Goal: Task Accomplishment & Management: Use online tool/utility

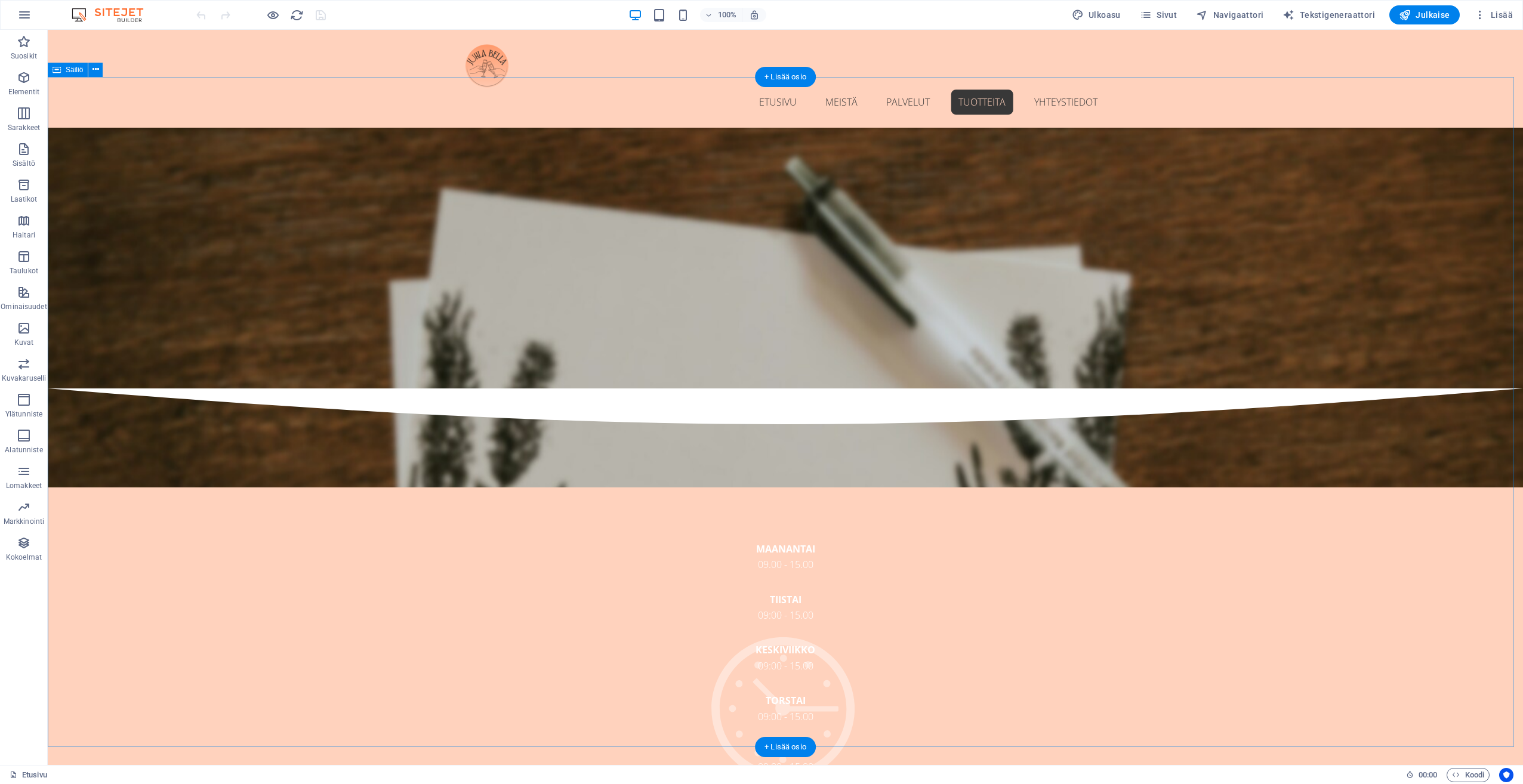
scroll to position [2327, 0]
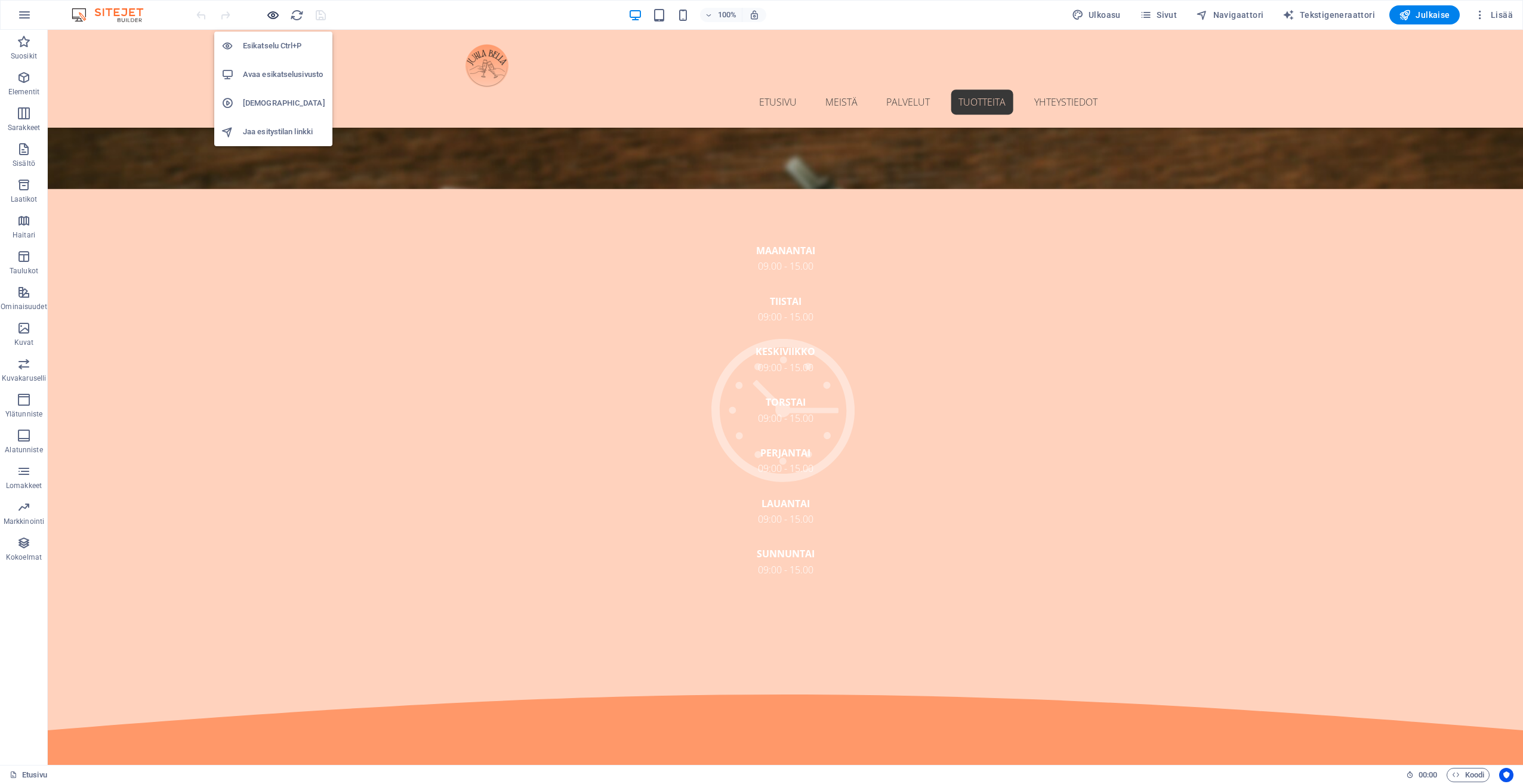
click at [273, 20] on icon "button" at bounding box center [273, 15] width 13 height 13
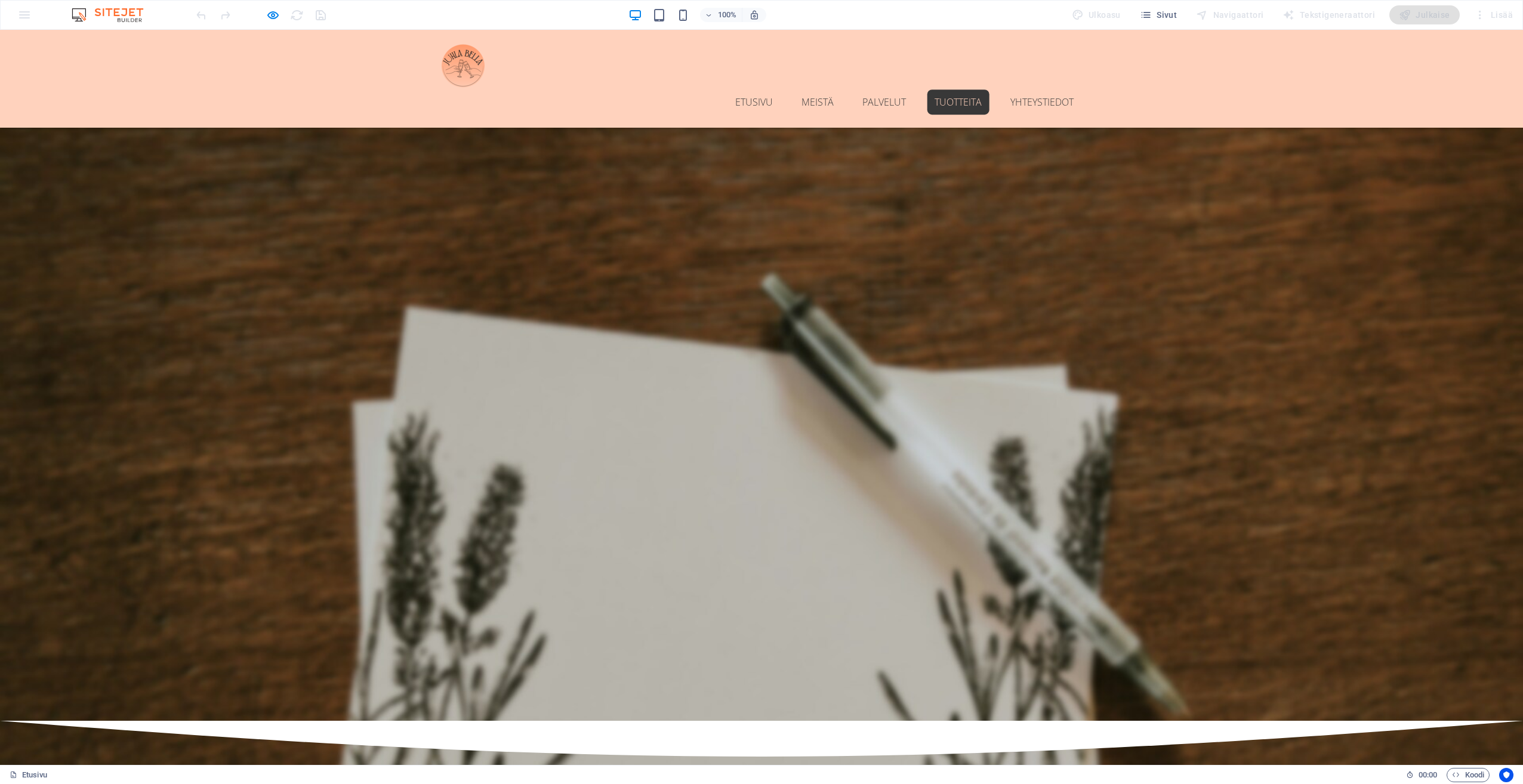
scroll to position [1535, 0]
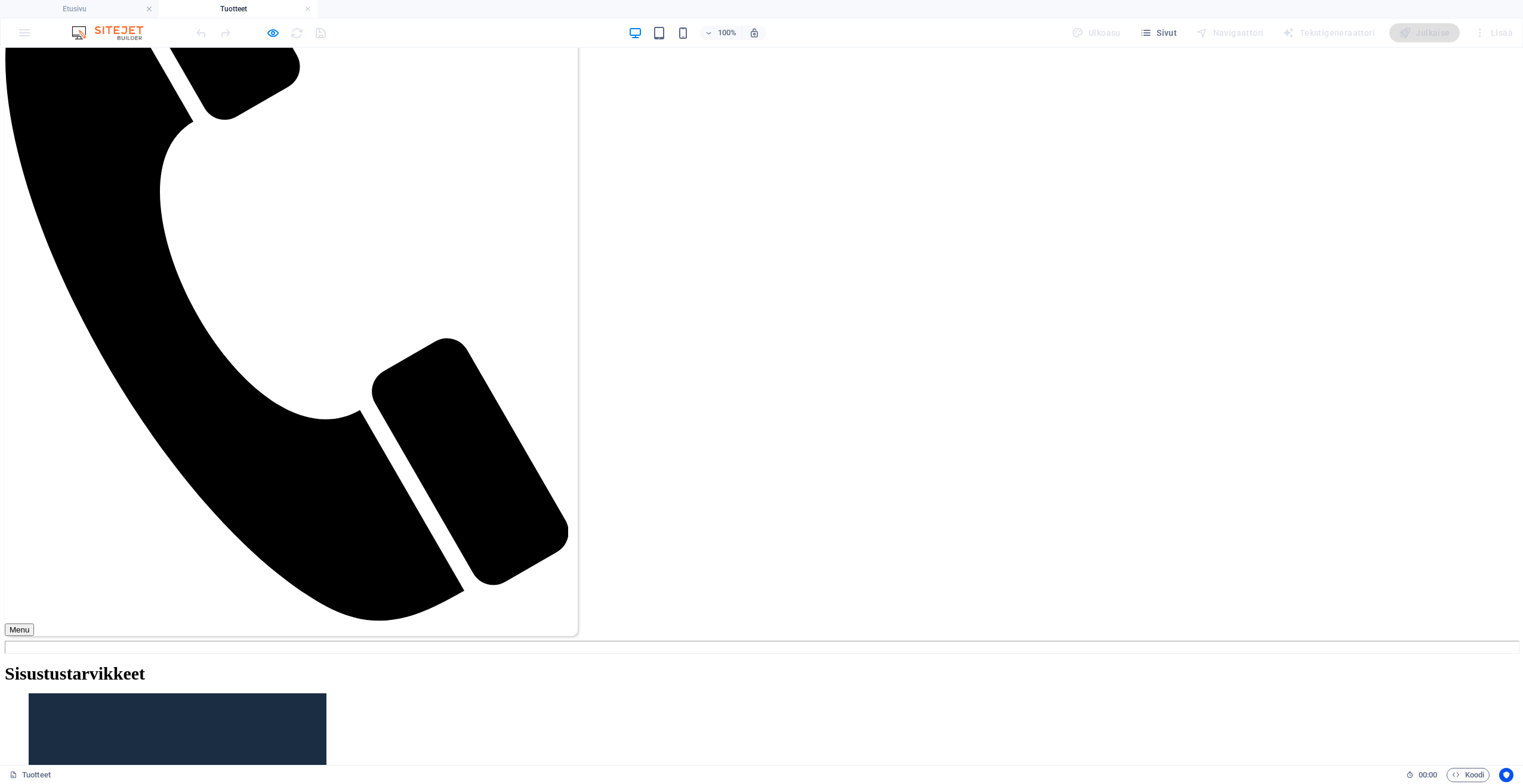
scroll to position [0, 0]
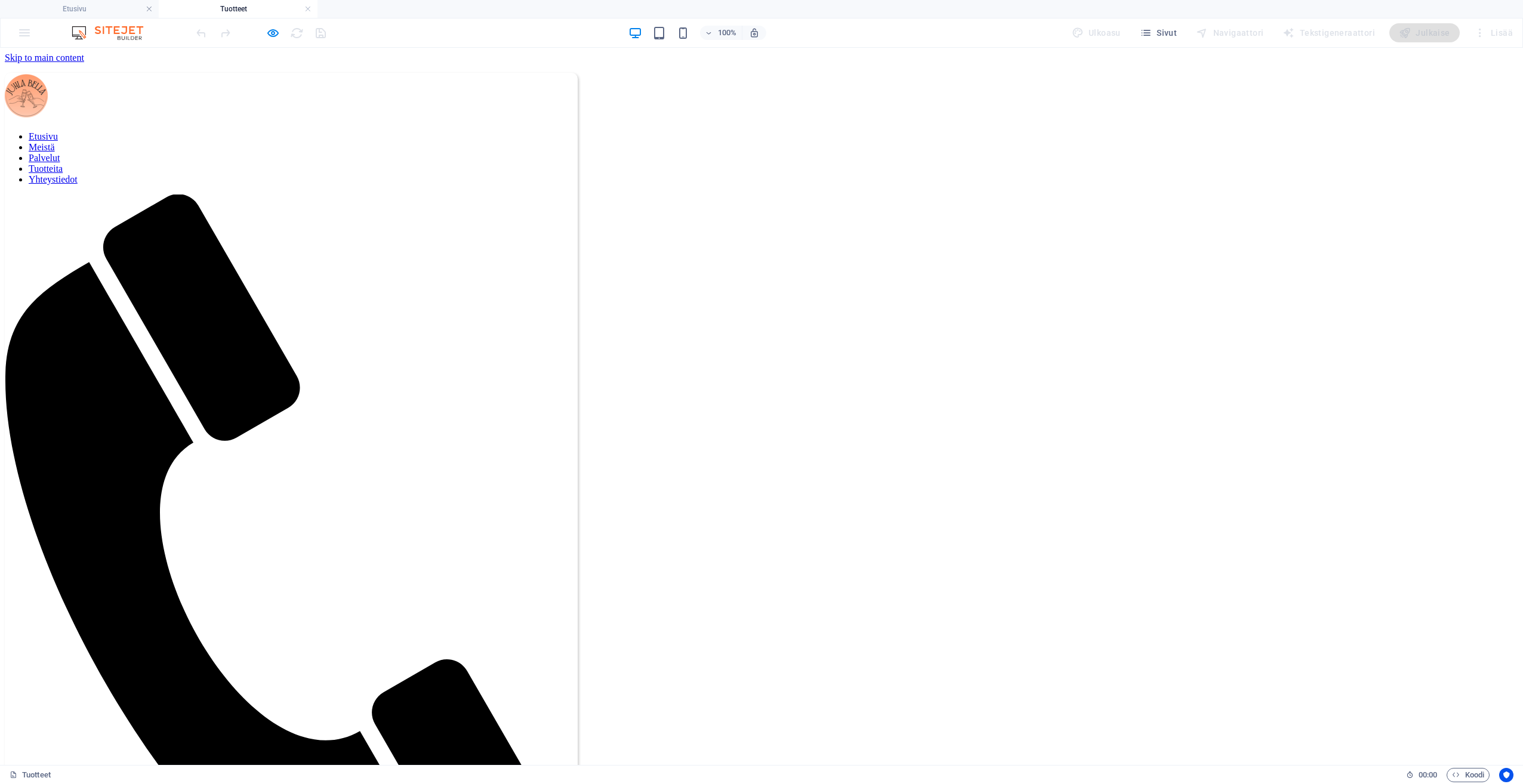
click at [36, 106] on div at bounding box center [291, 97] width 573 height 49
click at [38, 96] on div at bounding box center [291, 97] width 573 height 49
click at [303, 12] on h4 "Tuotteet" at bounding box center [237, 9] width 159 height 13
click at [307, 8] on link at bounding box center [308, 9] width 8 height 12
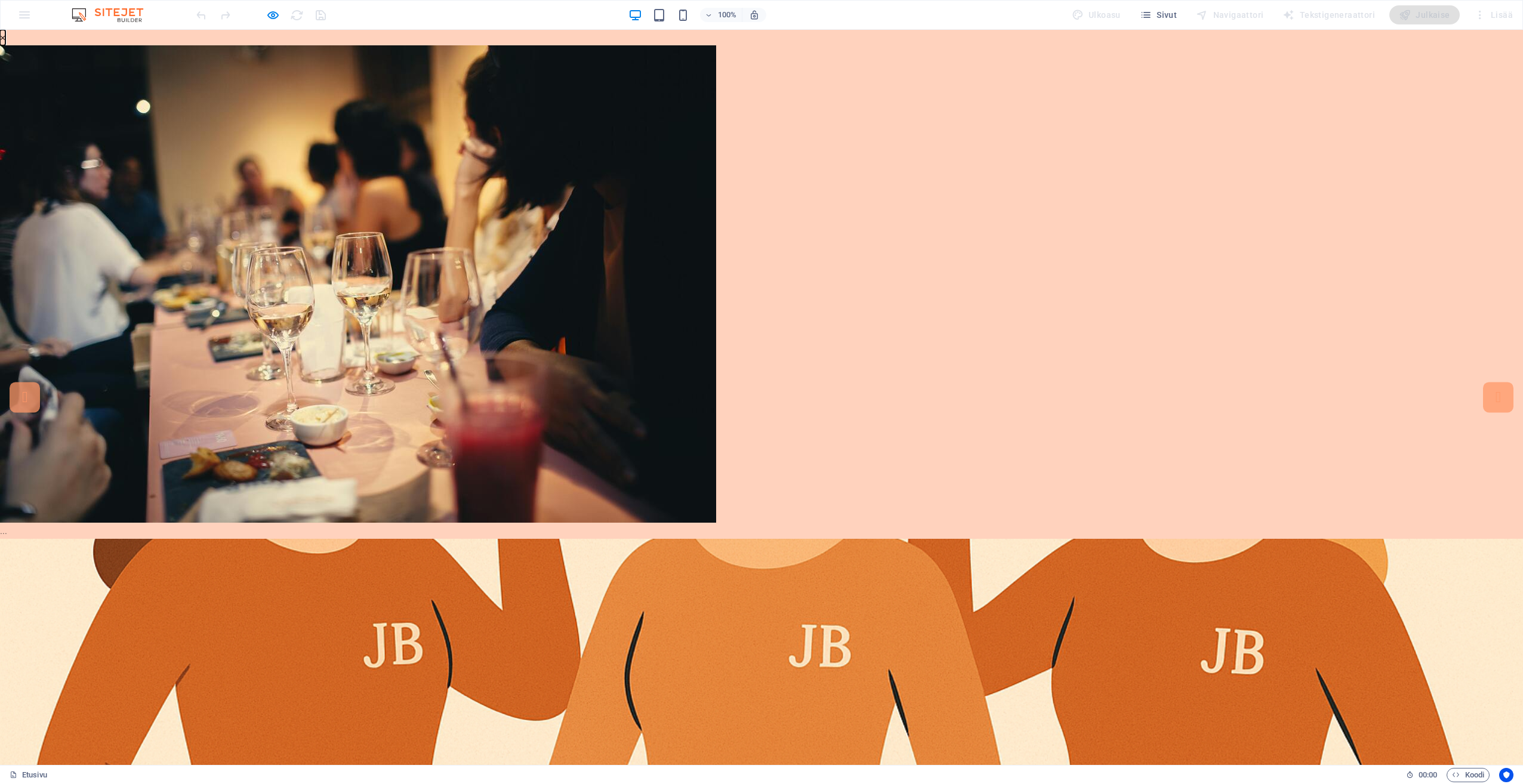
click at [5, 45] on button "×" at bounding box center [3, 38] width 5 height 16
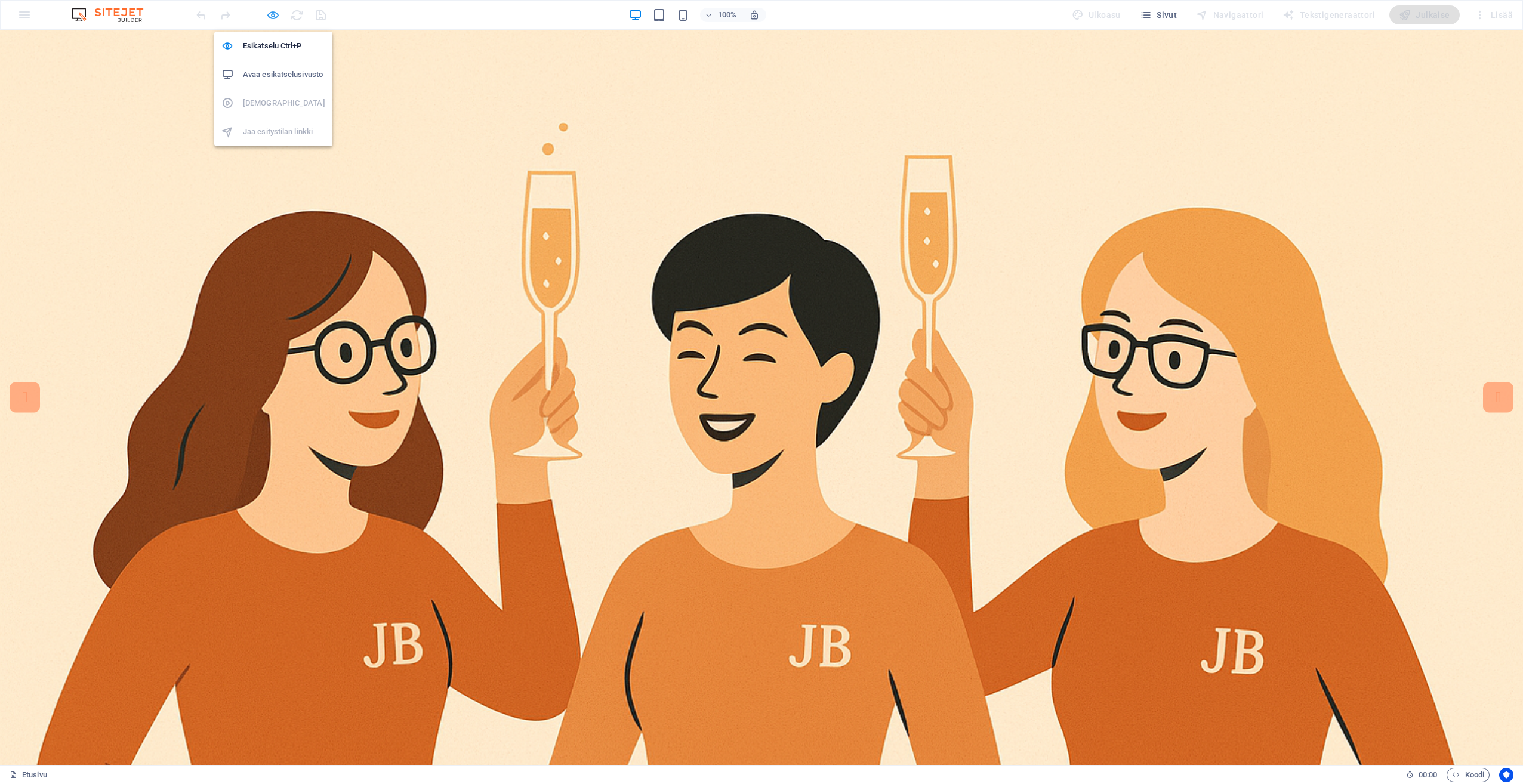
click at [272, 11] on icon "button" at bounding box center [273, 15] width 13 height 13
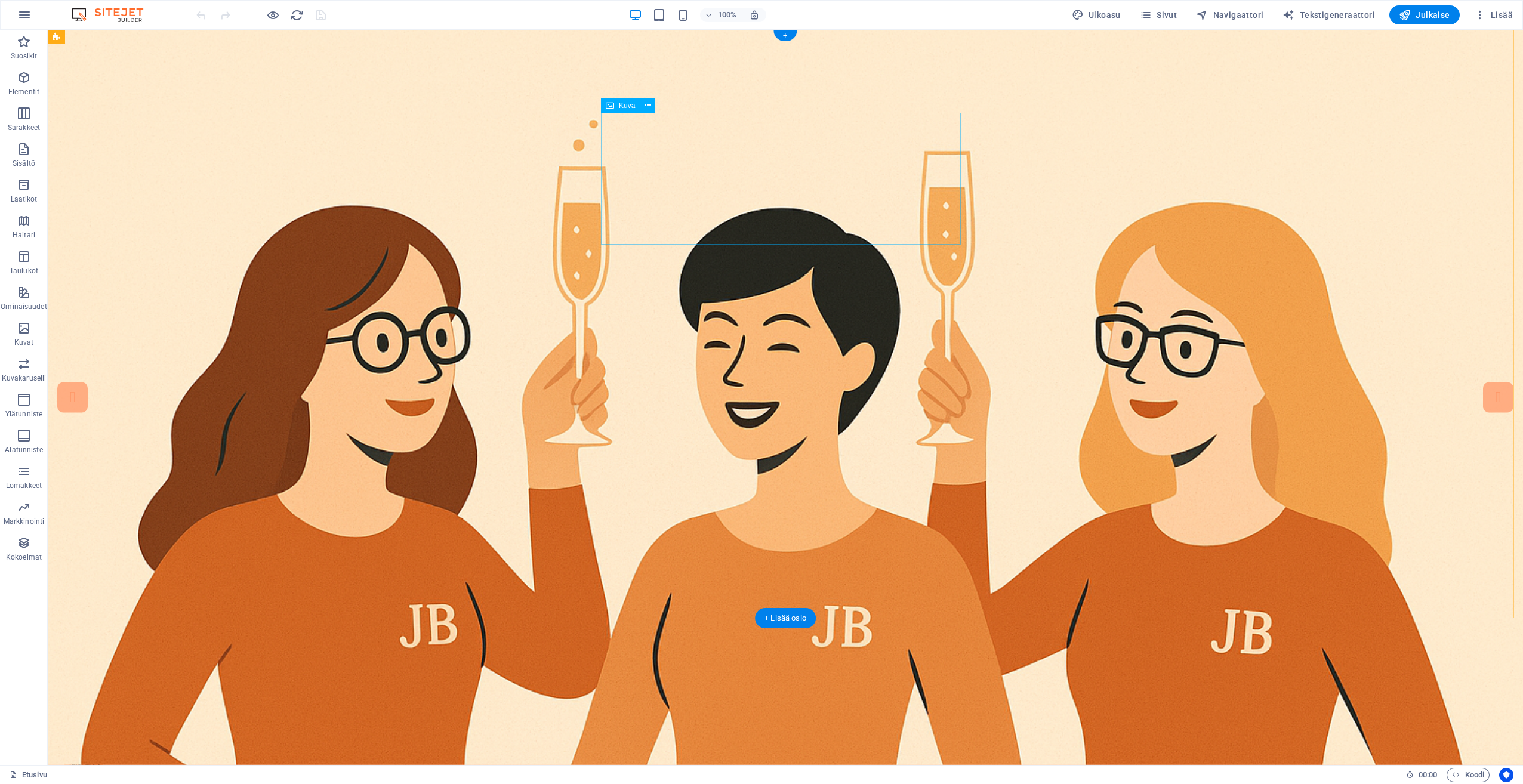
click at [643, 102] on button at bounding box center [647, 105] width 14 height 14
drag, startPoint x: 907, startPoint y: 177, endPoint x: 796, endPoint y: 129, distance: 120.9
click at [211, 175] on figure at bounding box center [785, 397] width 1475 height 735
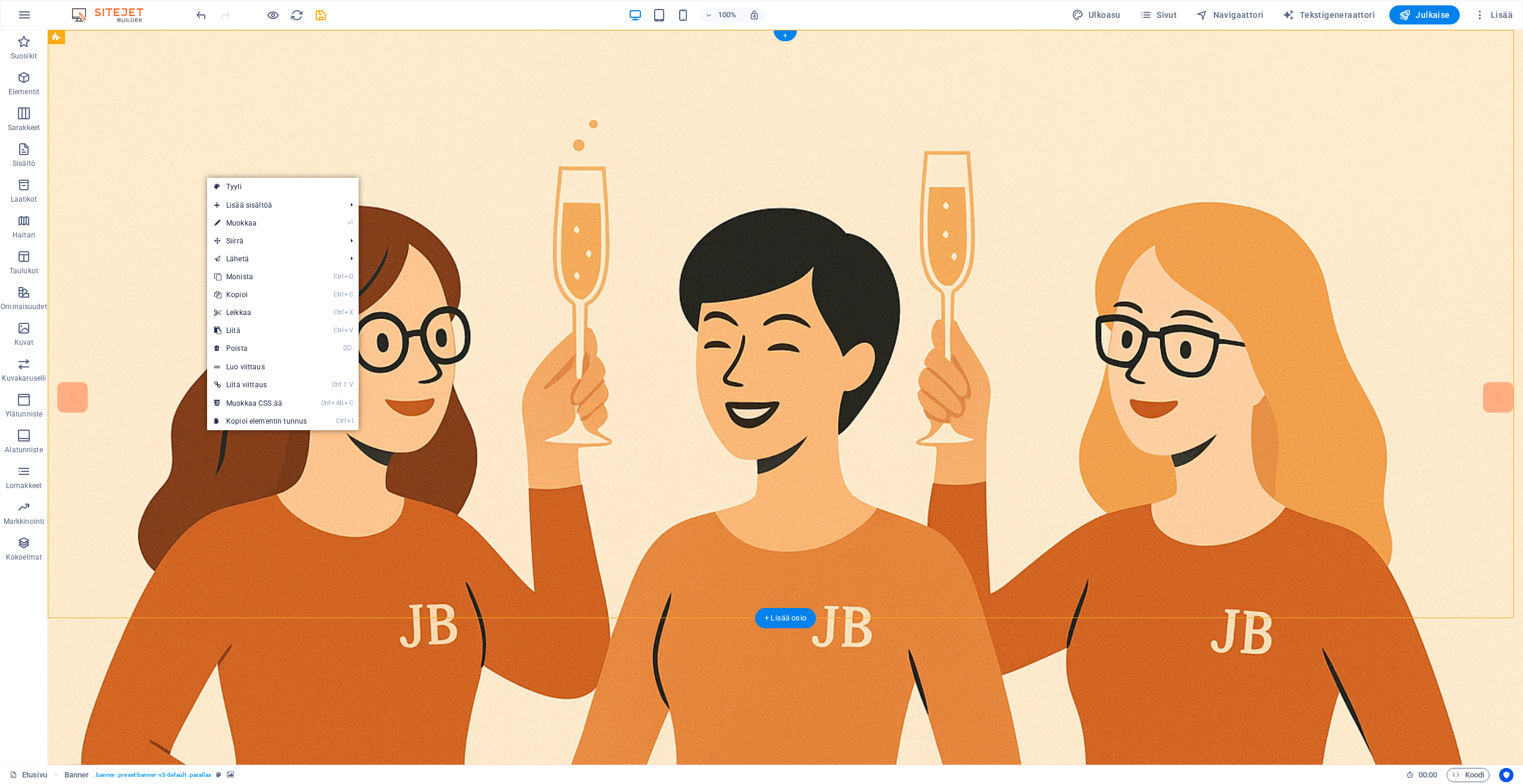
click at [121, 184] on figure at bounding box center [785, 397] width 1475 height 735
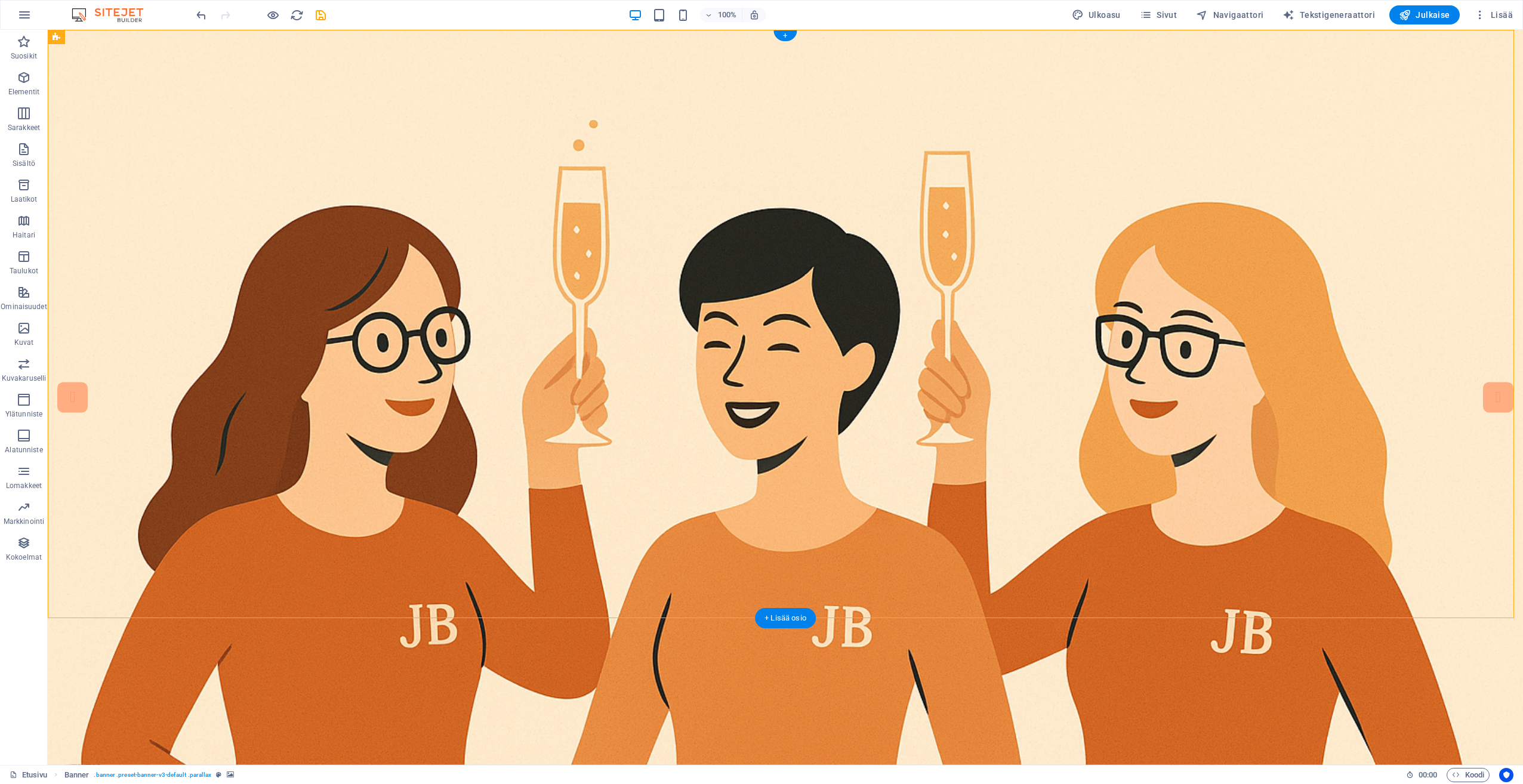
click at [462, 146] on figure at bounding box center [785, 397] width 1475 height 735
select select "vh"
select select "header"
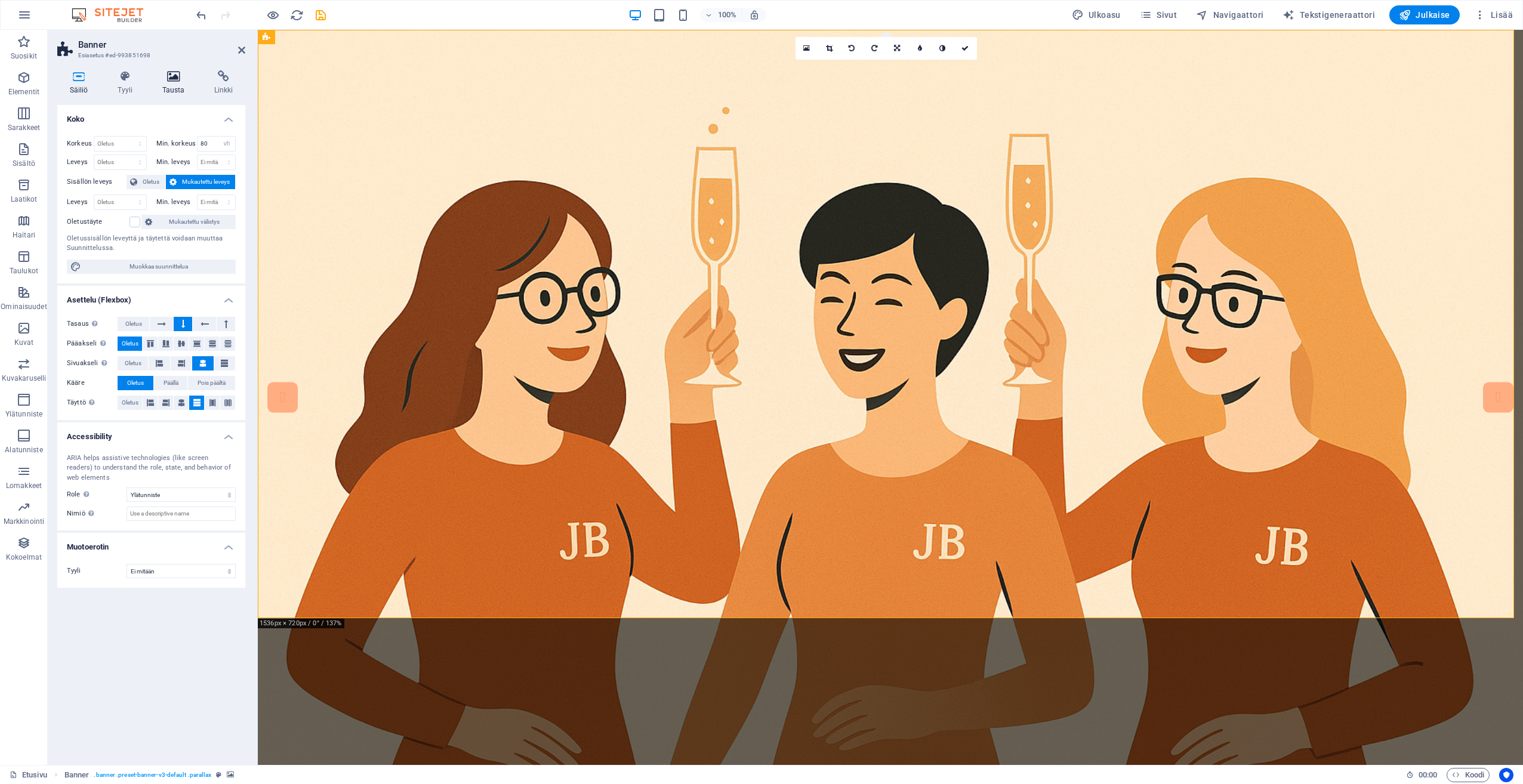
click at [164, 75] on icon at bounding box center [174, 76] width 47 height 12
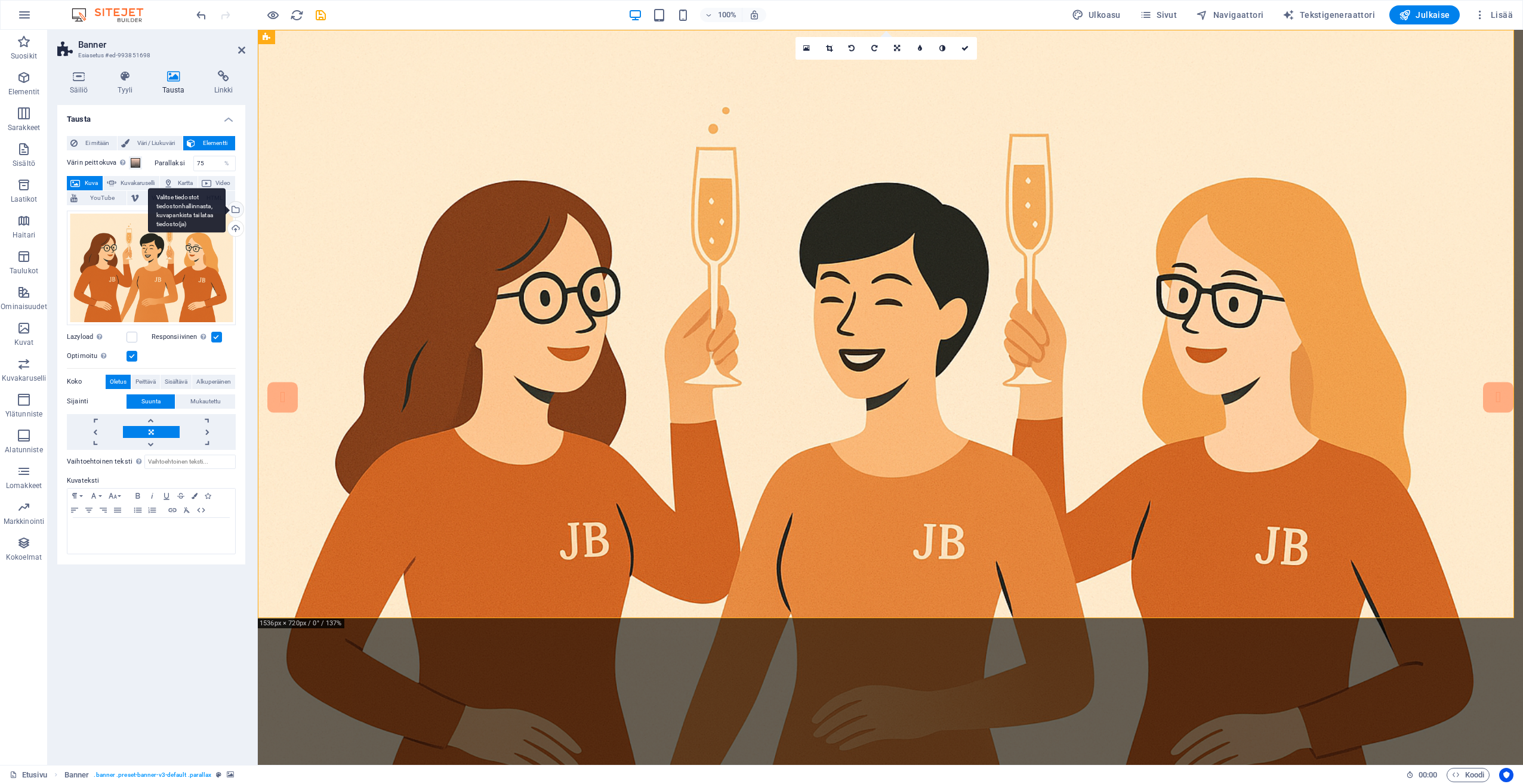
click at [237, 211] on div "Valitse tiedostot tiedostonhallinnasta, kuvapankista tai lataa tiedosto(ja)" at bounding box center [234, 210] width 18 height 18
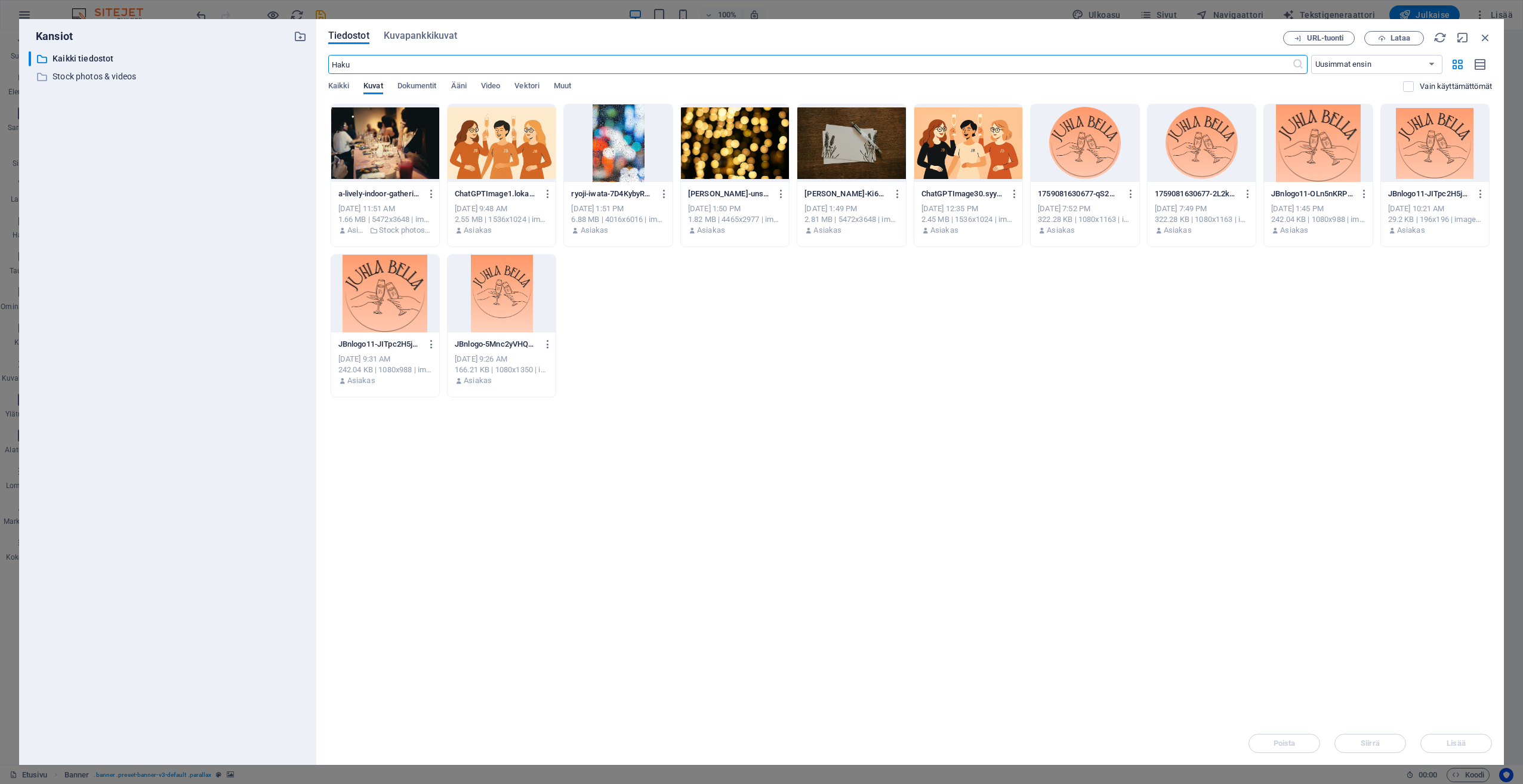
click at [377, 143] on div at bounding box center [385, 143] width 108 height 78
click at [377, 143] on div "1" at bounding box center [385, 143] width 108 height 78
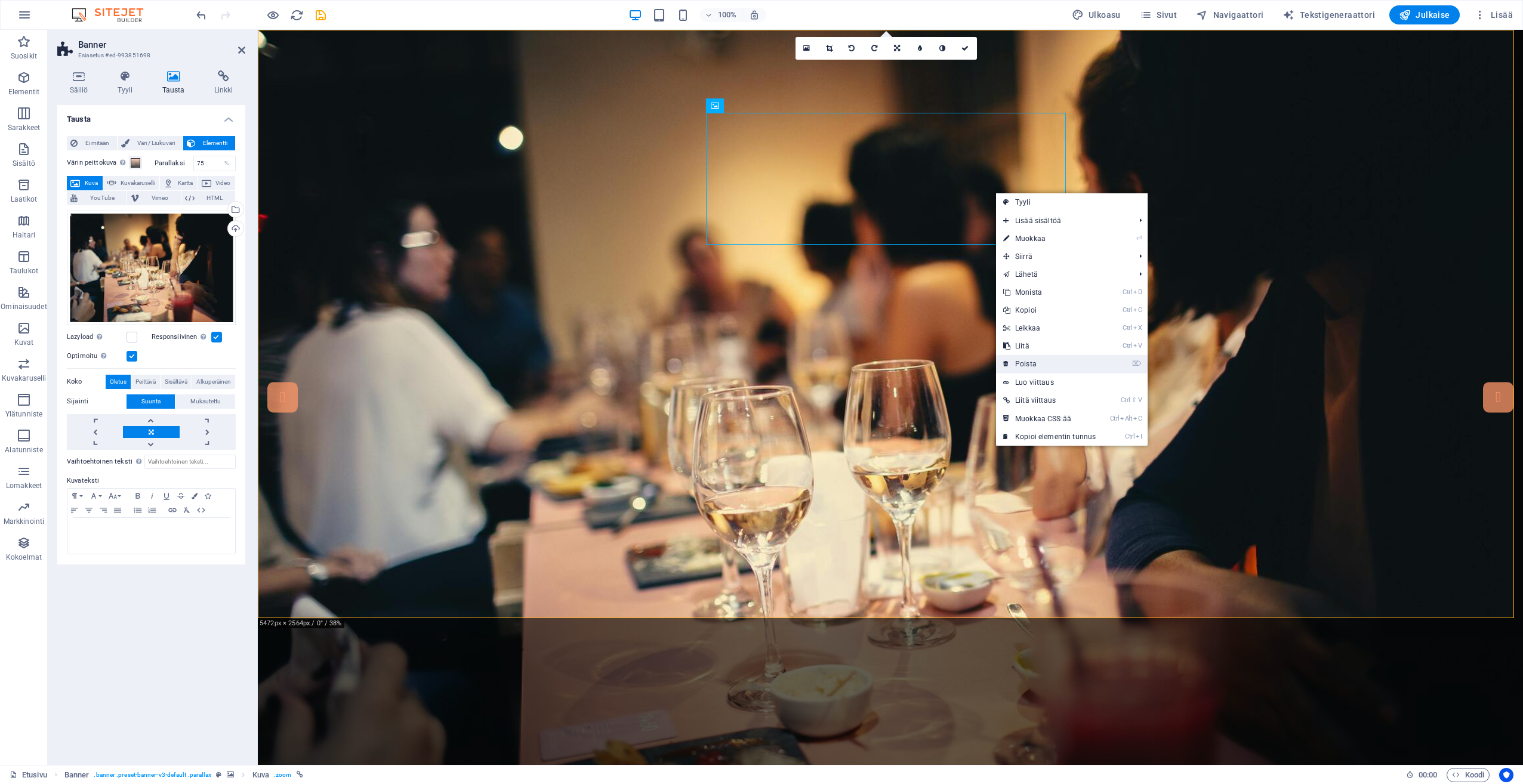
click at [1042, 361] on link "⌦ Poista" at bounding box center [1049, 363] width 107 height 18
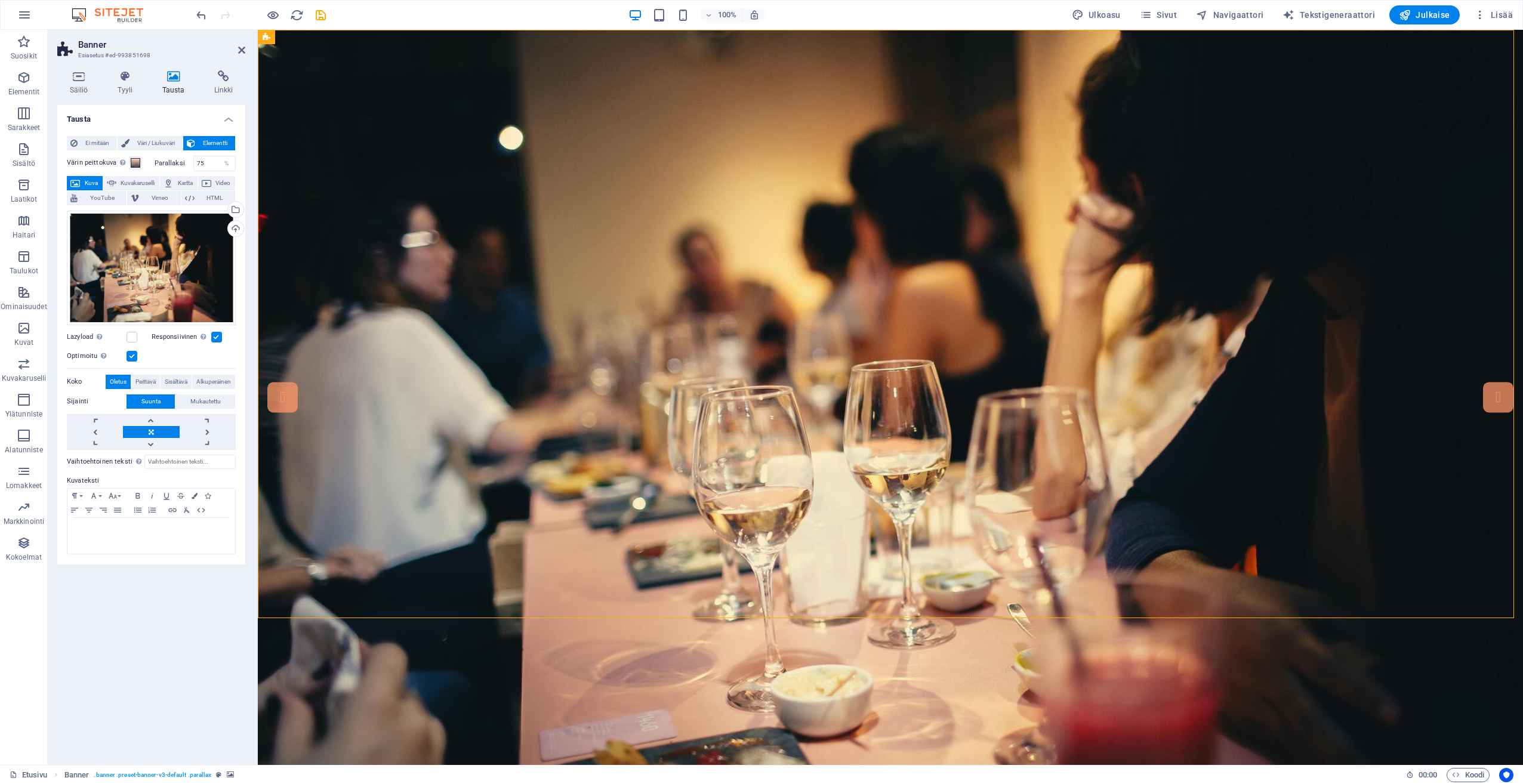
drag, startPoint x: 882, startPoint y: 148, endPoint x: 881, endPoint y: 260, distance: 112.0
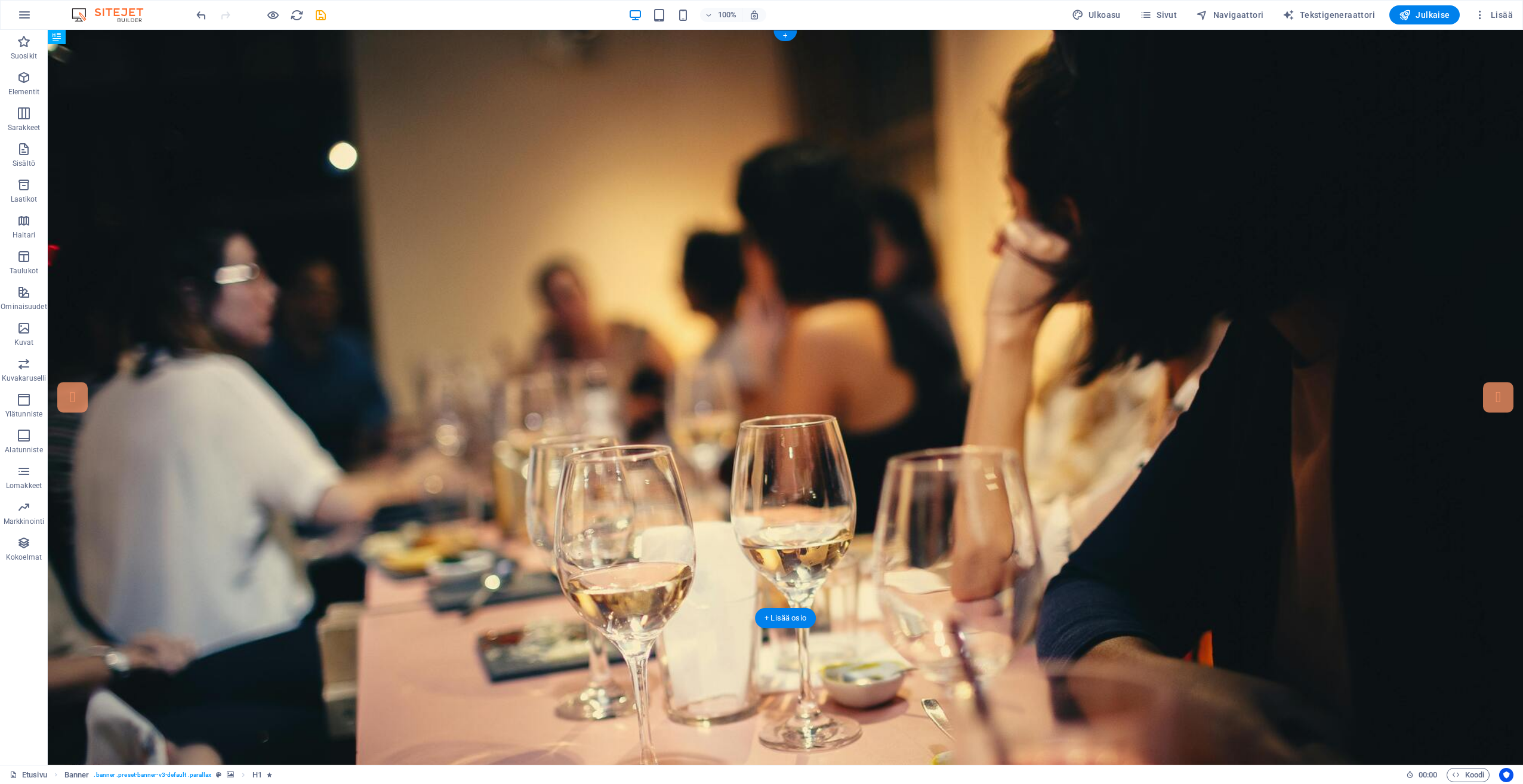
drag, startPoint x: 699, startPoint y: 145, endPoint x: 839, endPoint y: 215, distance: 156.5
drag, startPoint x: 813, startPoint y: 466, endPoint x: 813, endPoint y: 239, distance: 227.0
drag, startPoint x: 796, startPoint y: 138, endPoint x: 788, endPoint y: 105, distance: 34.0
drag, startPoint x: 798, startPoint y: 61, endPoint x: 793, endPoint y: 109, distance: 48.3
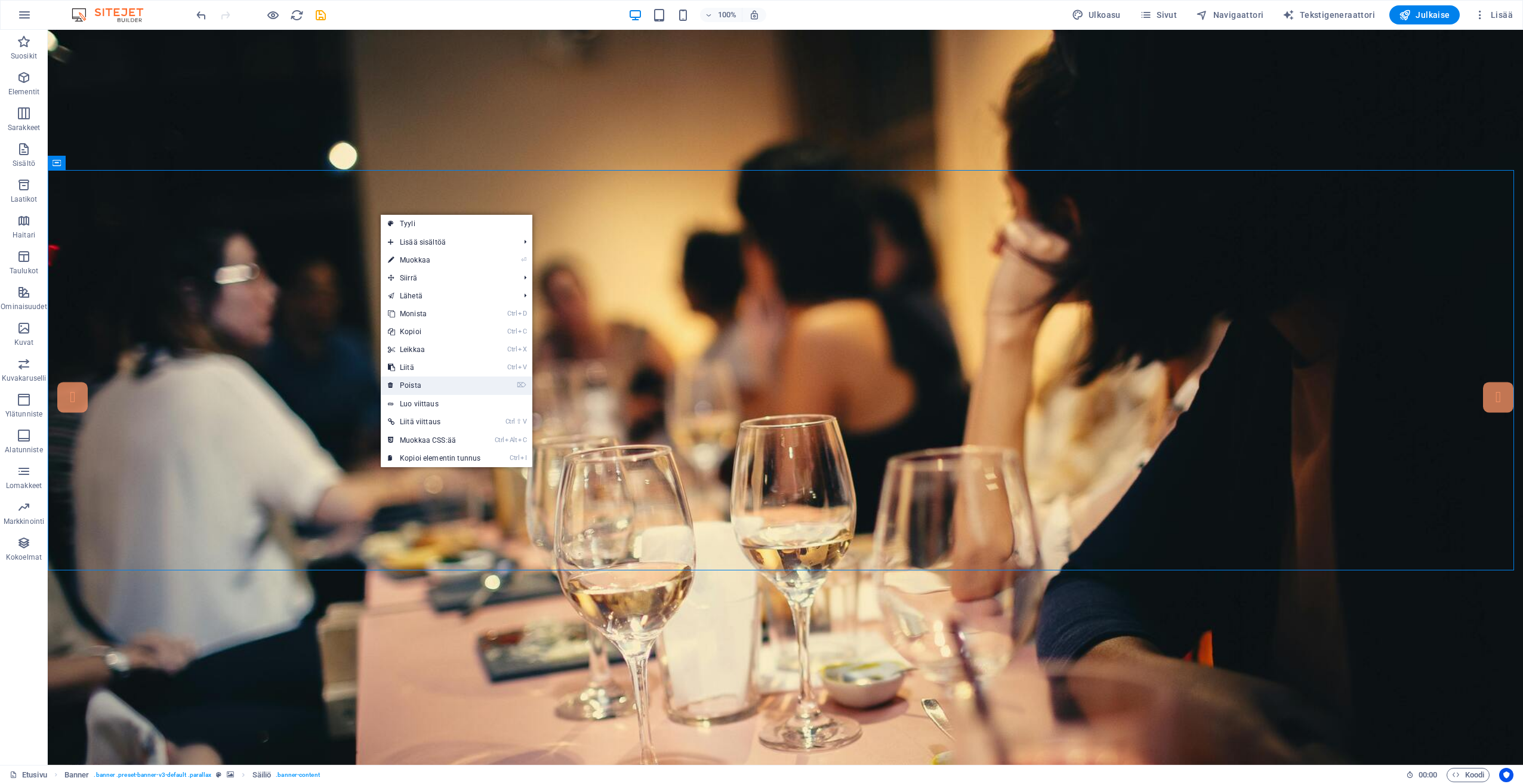
click at [429, 380] on link "⌦ Poista" at bounding box center [434, 385] width 107 height 18
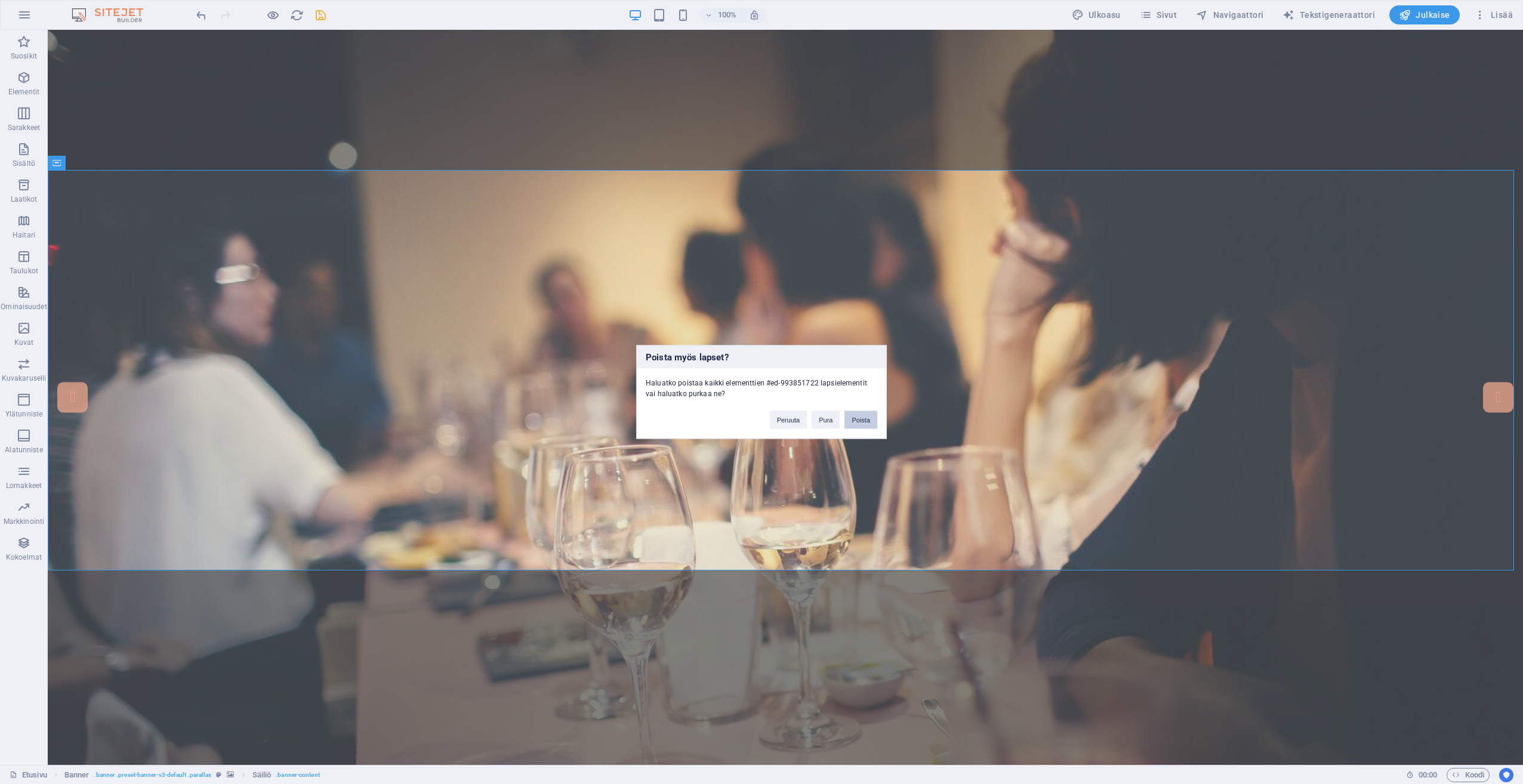
click at [853, 423] on button "Poista" at bounding box center [860, 419] width 33 height 18
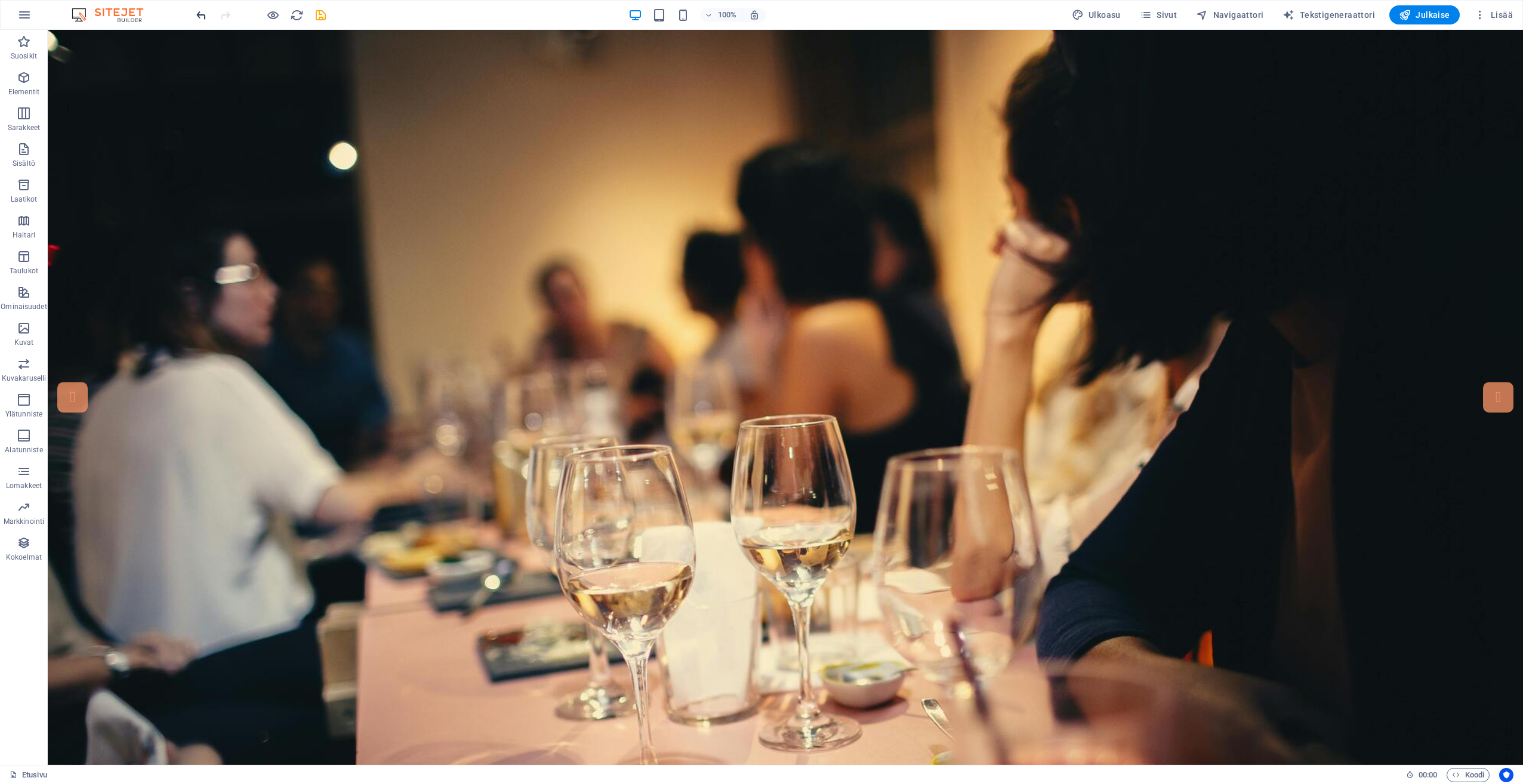
click at [205, 19] on icon "undo" at bounding box center [201, 15] width 13 height 13
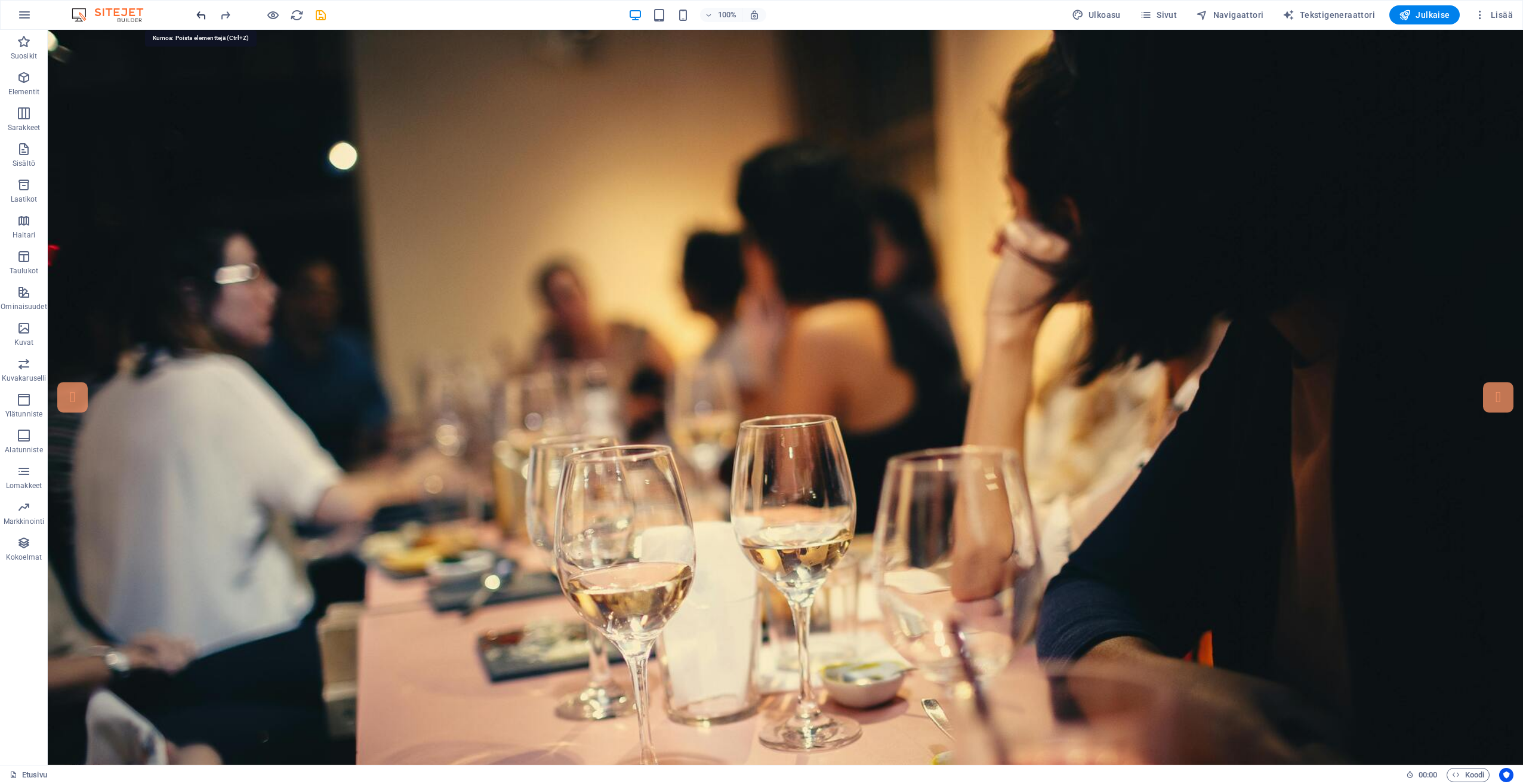
click at [205, 19] on icon "undo" at bounding box center [201, 15] width 13 height 13
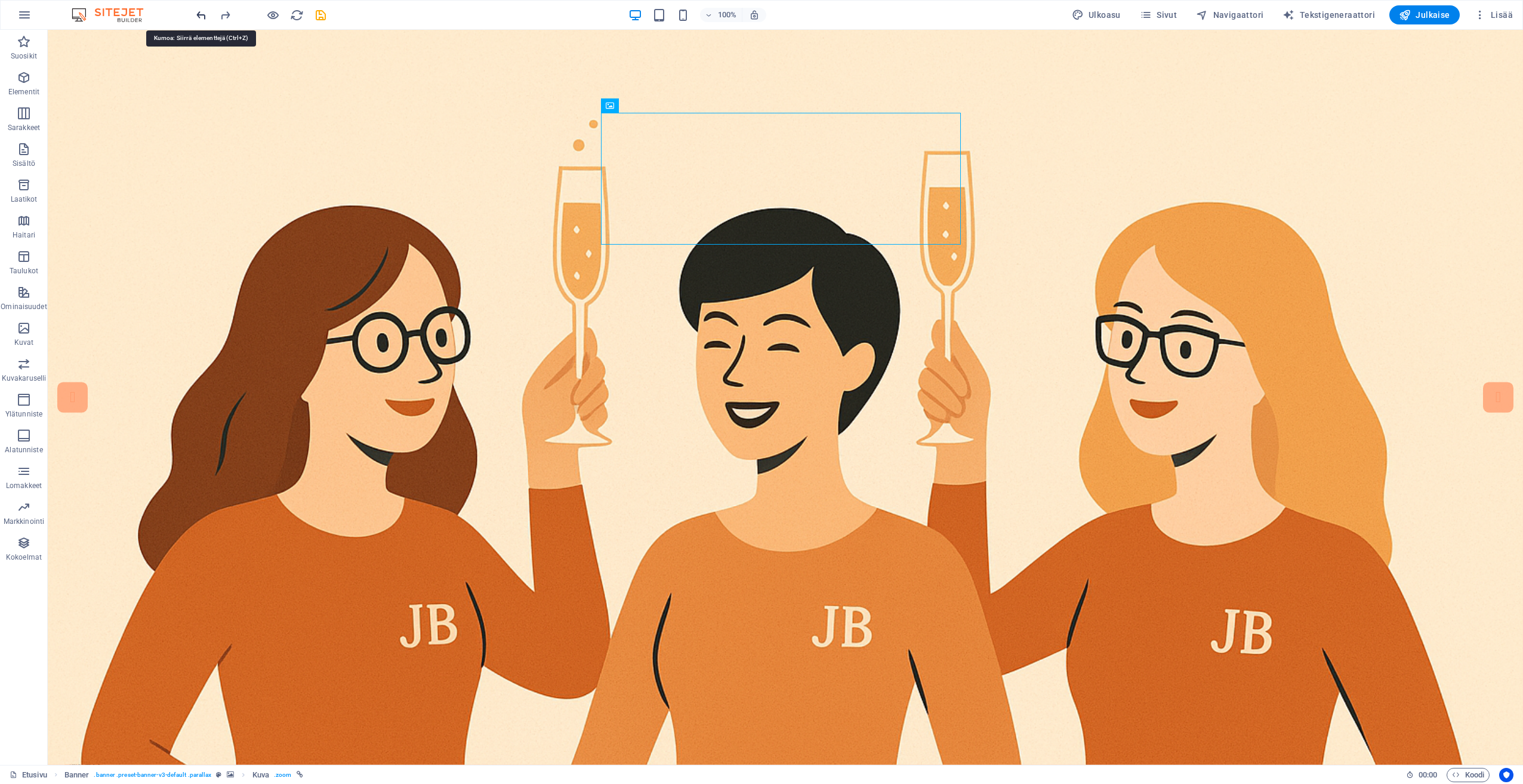
click at [206, 14] on icon "undo" at bounding box center [201, 15] width 13 height 13
click at [206, 14] on div at bounding box center [260, 14] width 133 height 19
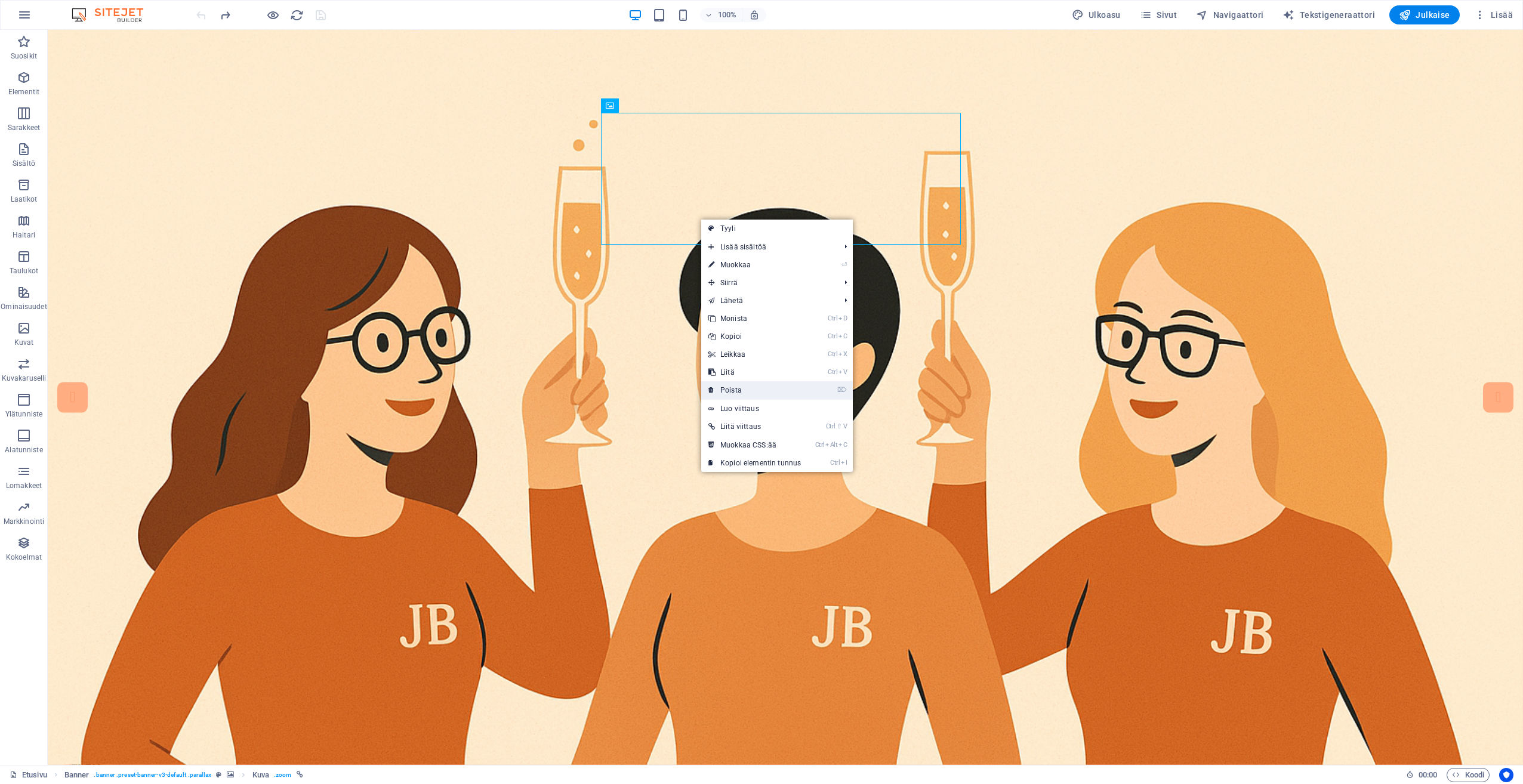
click at [762, 391] on link "⌦ Poista" at bounding box center [754, 390] width 107 height 18
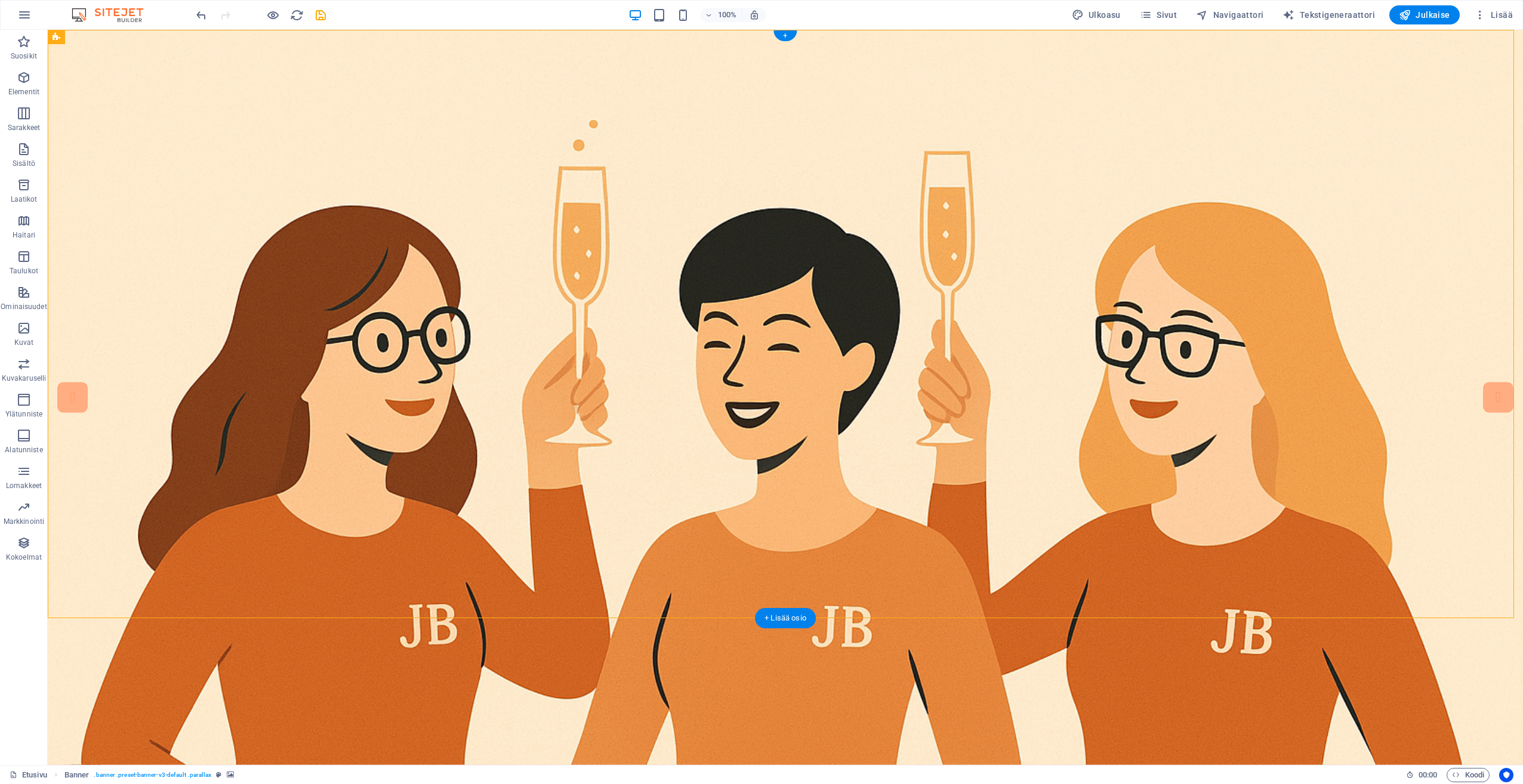
drag, startPoint x: 762, startPoint y: 138, endPoint x: 765, endPoint y: 214, distance: 76.1
drag, startPoint x: 763, startPoint y: 153, endPoint x: 732, endPoint y: 268, distance: 119.1
drag, startPoint x: 700, startPoint y: 130, endPoint x: 769, endPoint y: 129, distance: 69.0
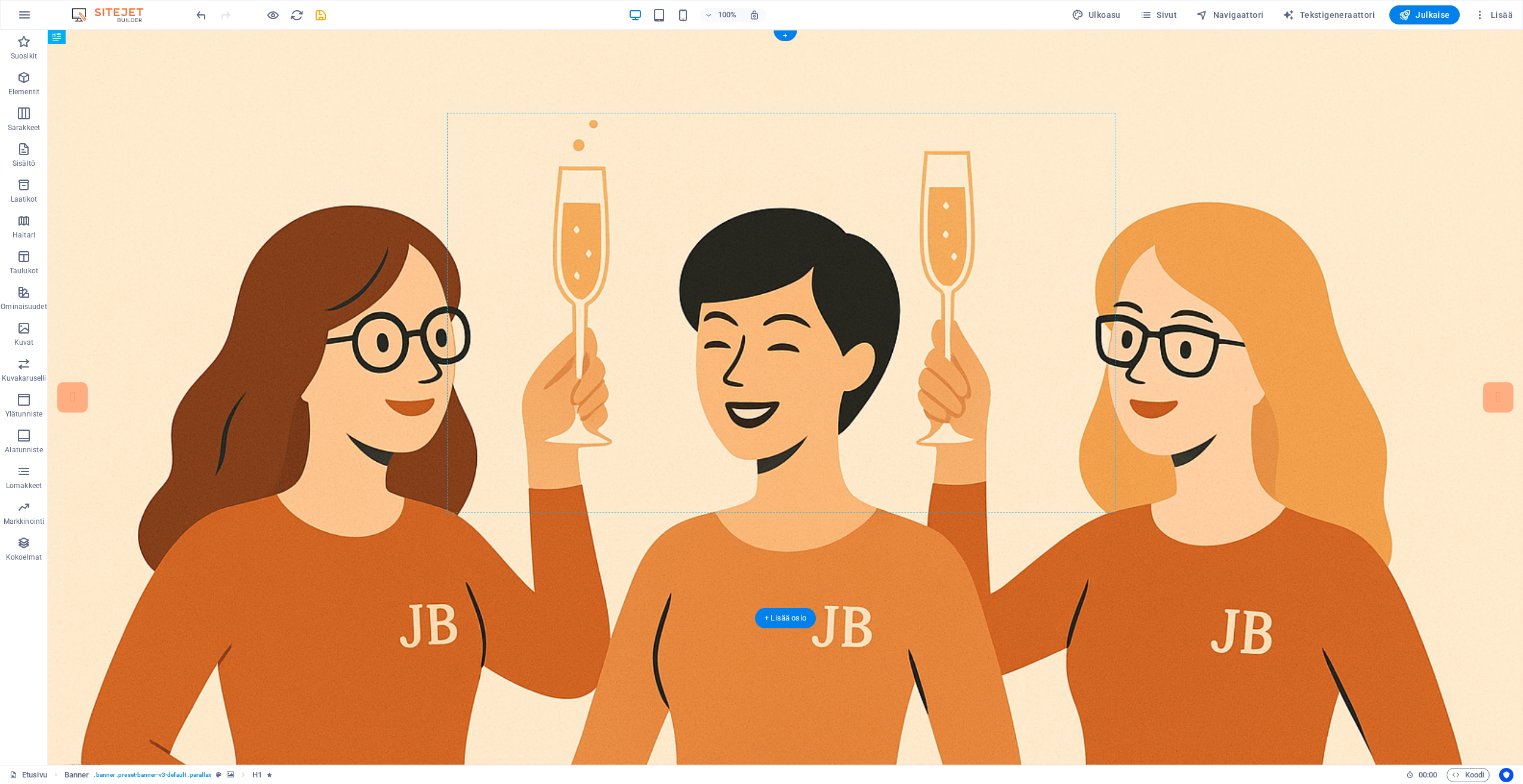
drag, startPoint x: 761, startPoint y: 562, endPoint x: 777, endPoint y: 527, distance: 38.5
drag, startPoint x: 794, startPoint y: 548, endPoint x: 777, endPoint y: 350, distance: 198.7
click at [94, 165] on icon at bounding box center [96, 162] width 7 height 13
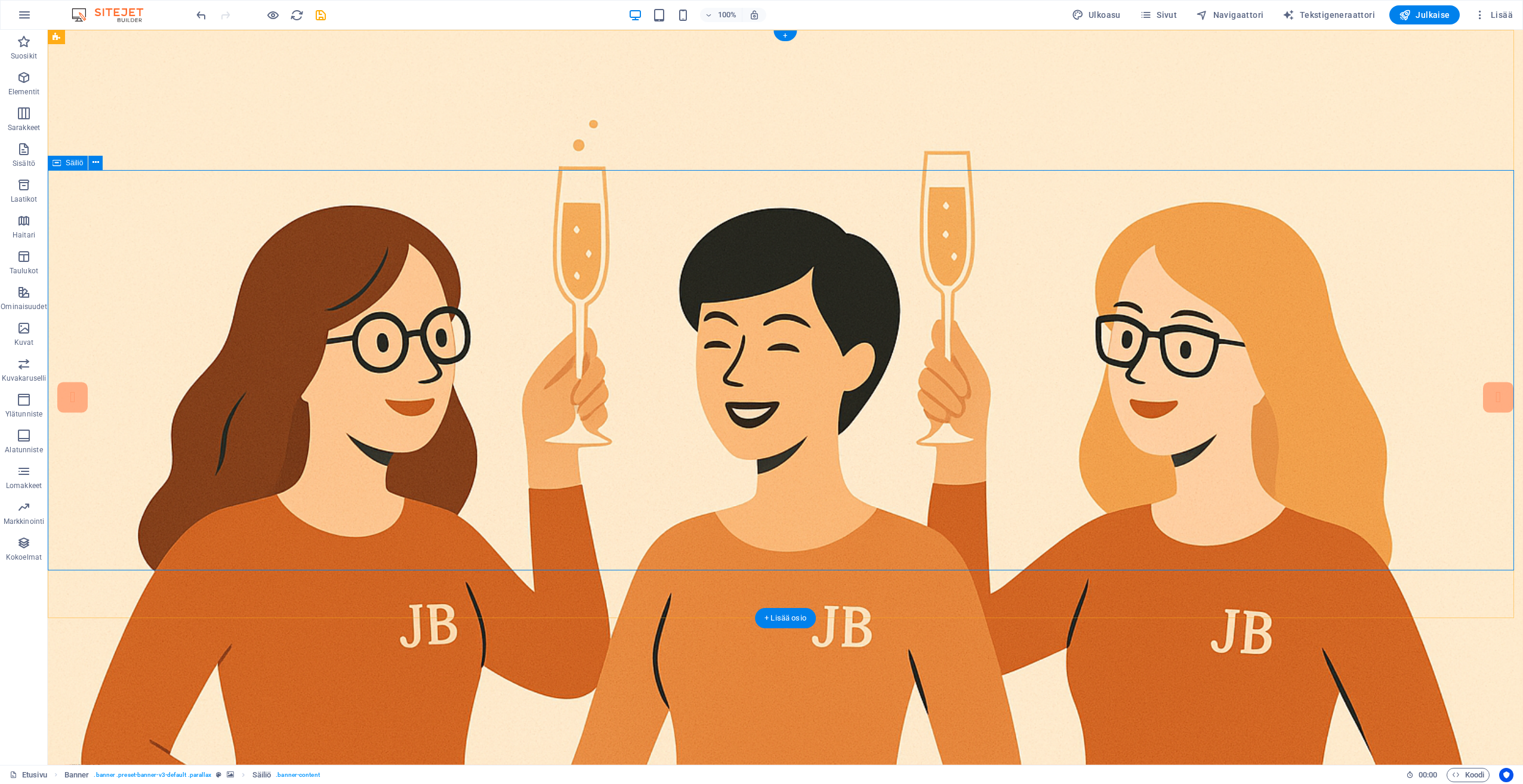
drag, startPoint x: 524, startPoint y: 569, endPoint x: 578, endPoint y: 404, distance: 173.6
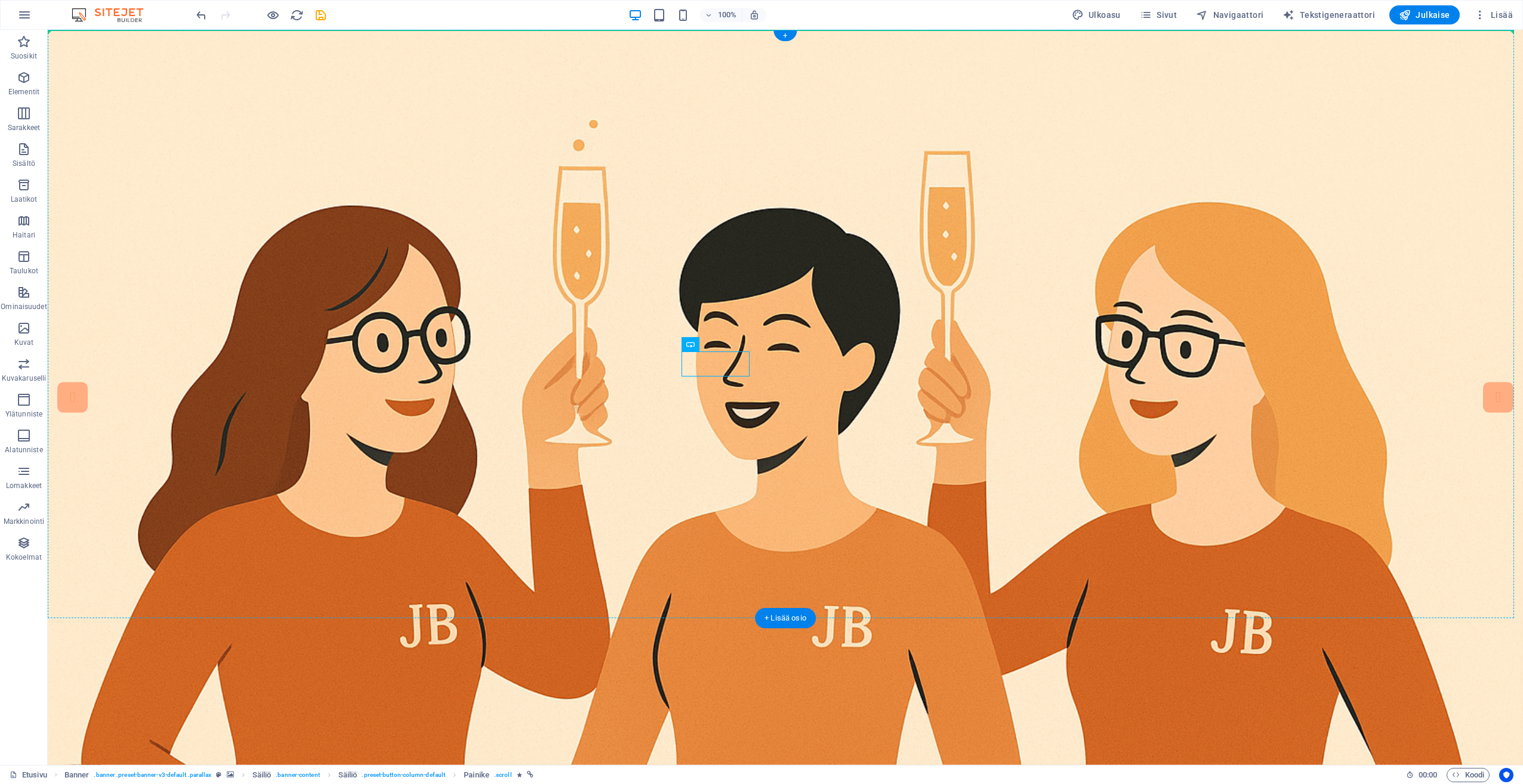
drag, startPoint x: 715, startPoint y: 367, endPoint x: 728, endPoint y: 278, distance: 89.9
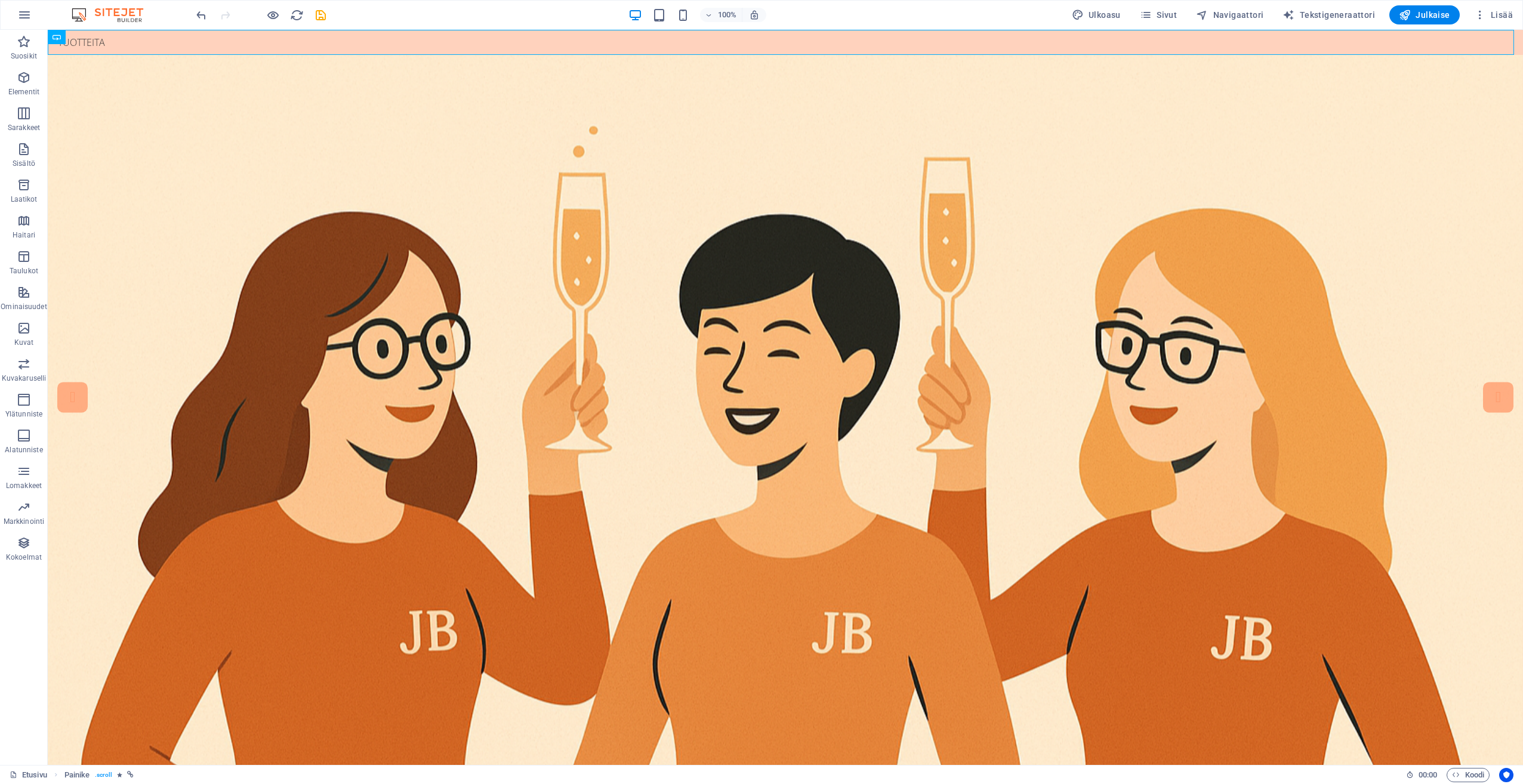
click at [193, 13] on div "100% Ulkoasu Sivut Navigaattori Tekstigeneraattori Julkaise Lisää" at bounding box center [762, 15] width 1522 height 29
click at [204, 13] on icon "undo" at bounding box center [201, 15] width 13 height 13
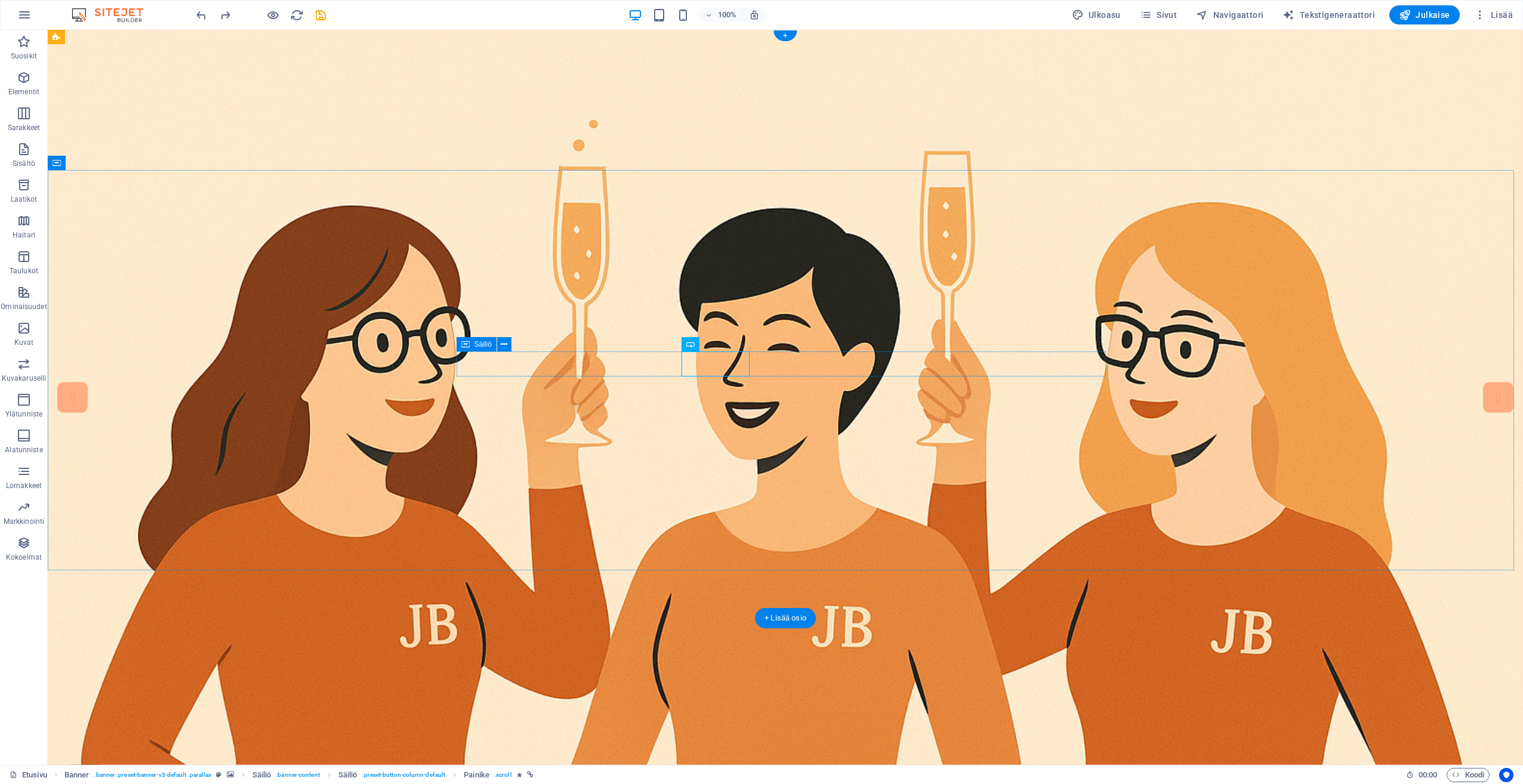
click at [503, 341] on icon at bounding box center [504, 344] width 7 height 13
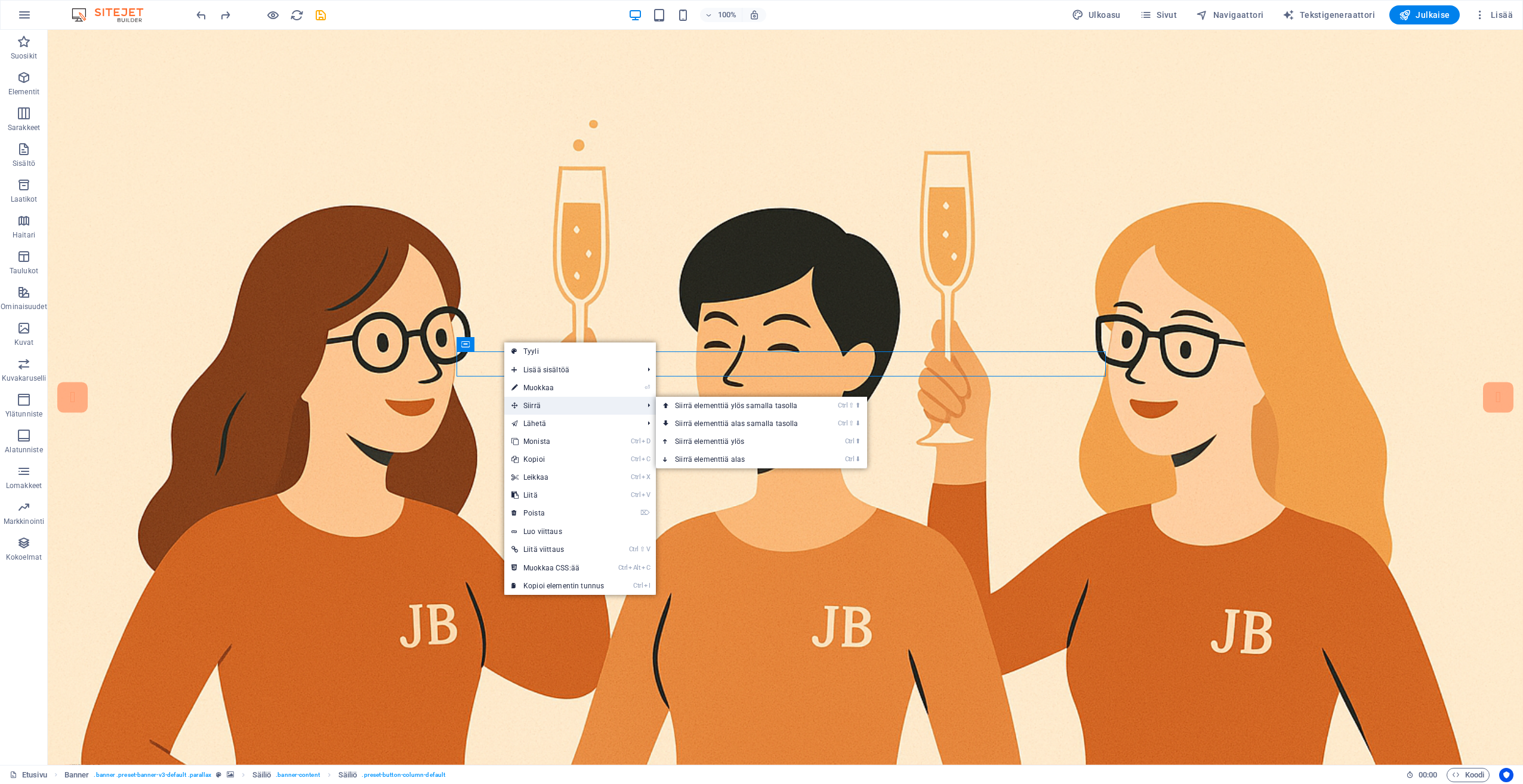
click at [549, 398] on span "Siirrä" at bounding box center [570, 405] width 133 height 18
click at [721, 435] on link "Ctrl ⬆ Siirrä elementtiä ylös" at bounding box center [739, 441] width 166 height 18
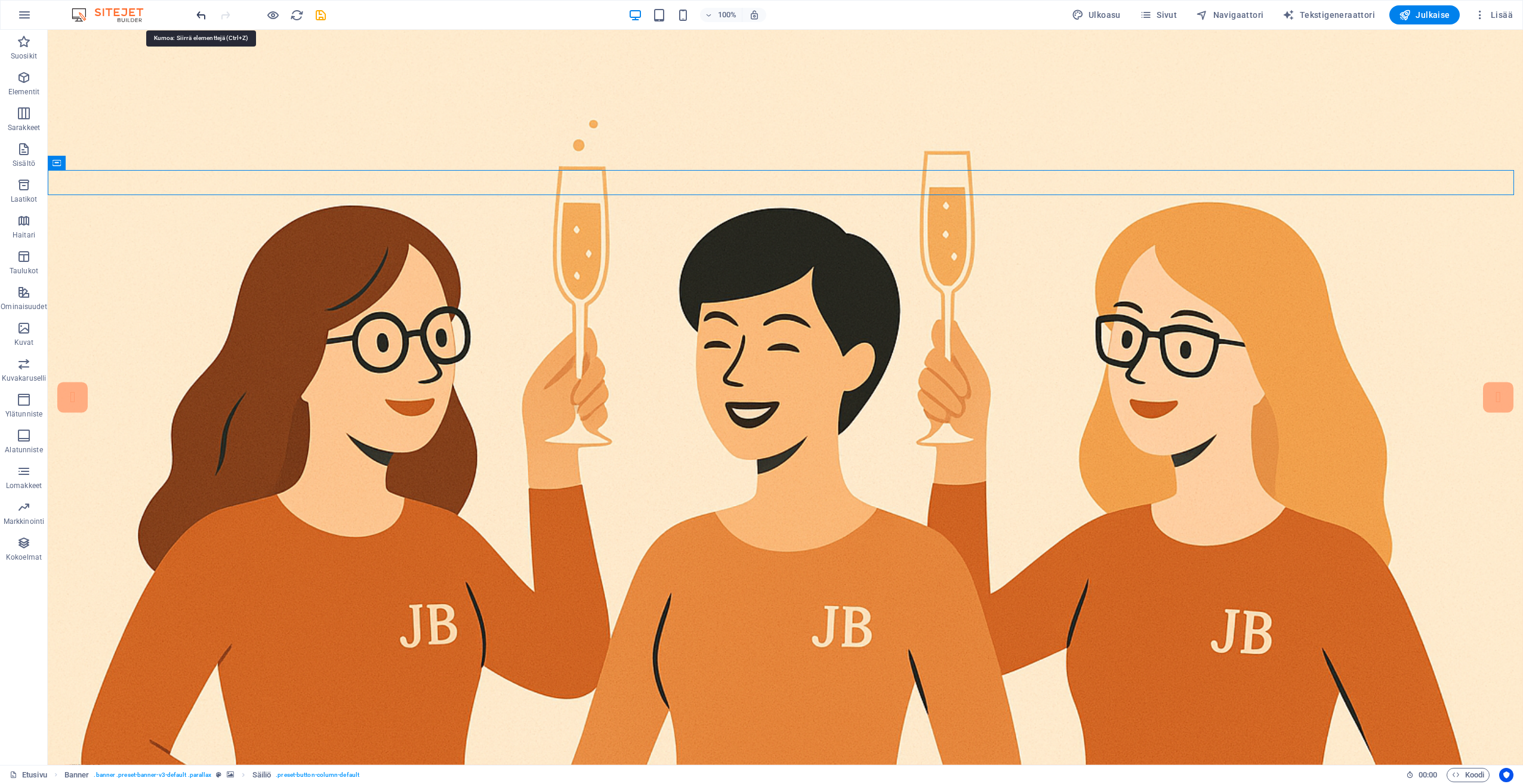
click at [198, 21] on icon "undo" at bounding box center [201, 15] width 13 height 13
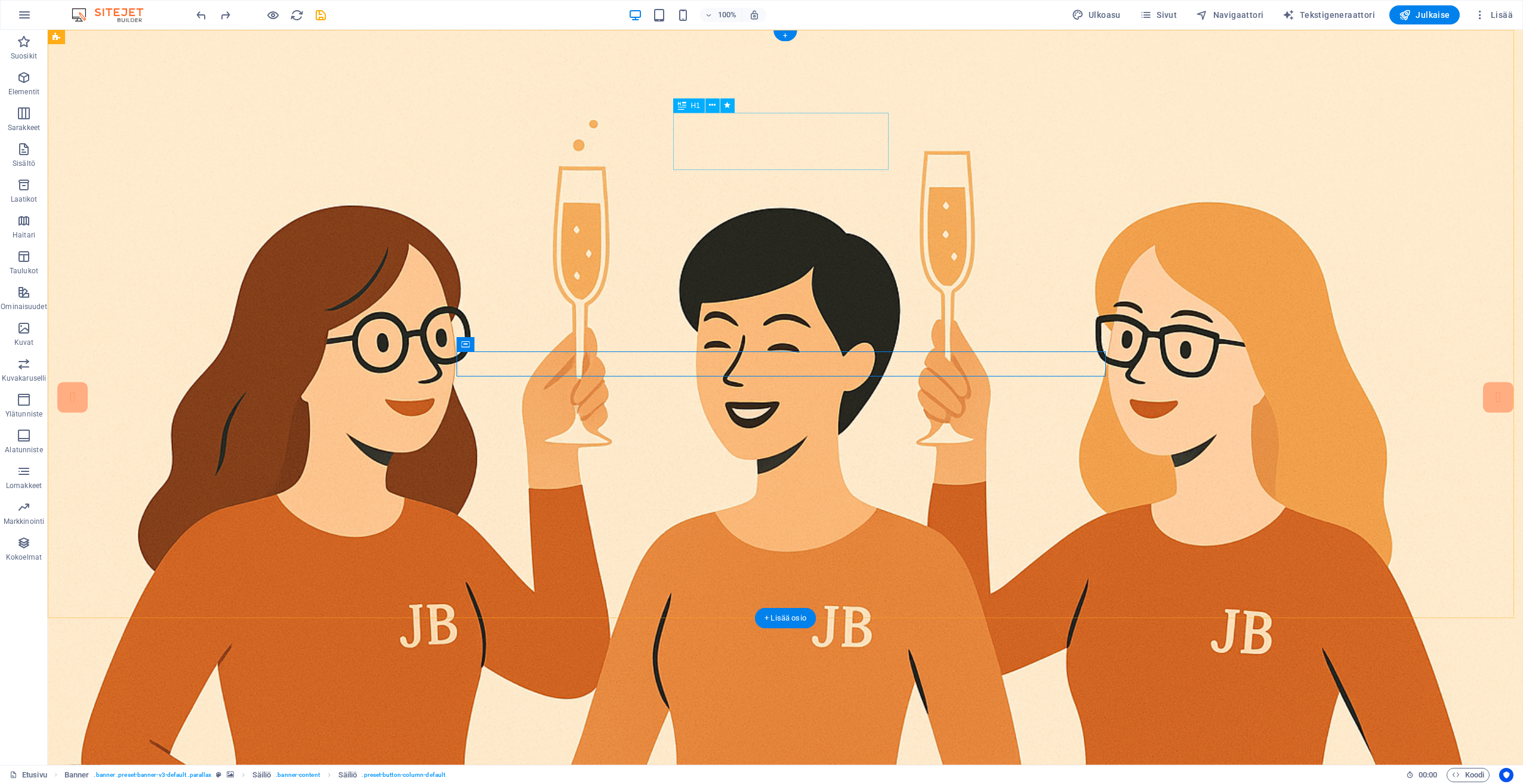
click at [711, 102] on icon at bounding box center [712, 105] width 7 height 13
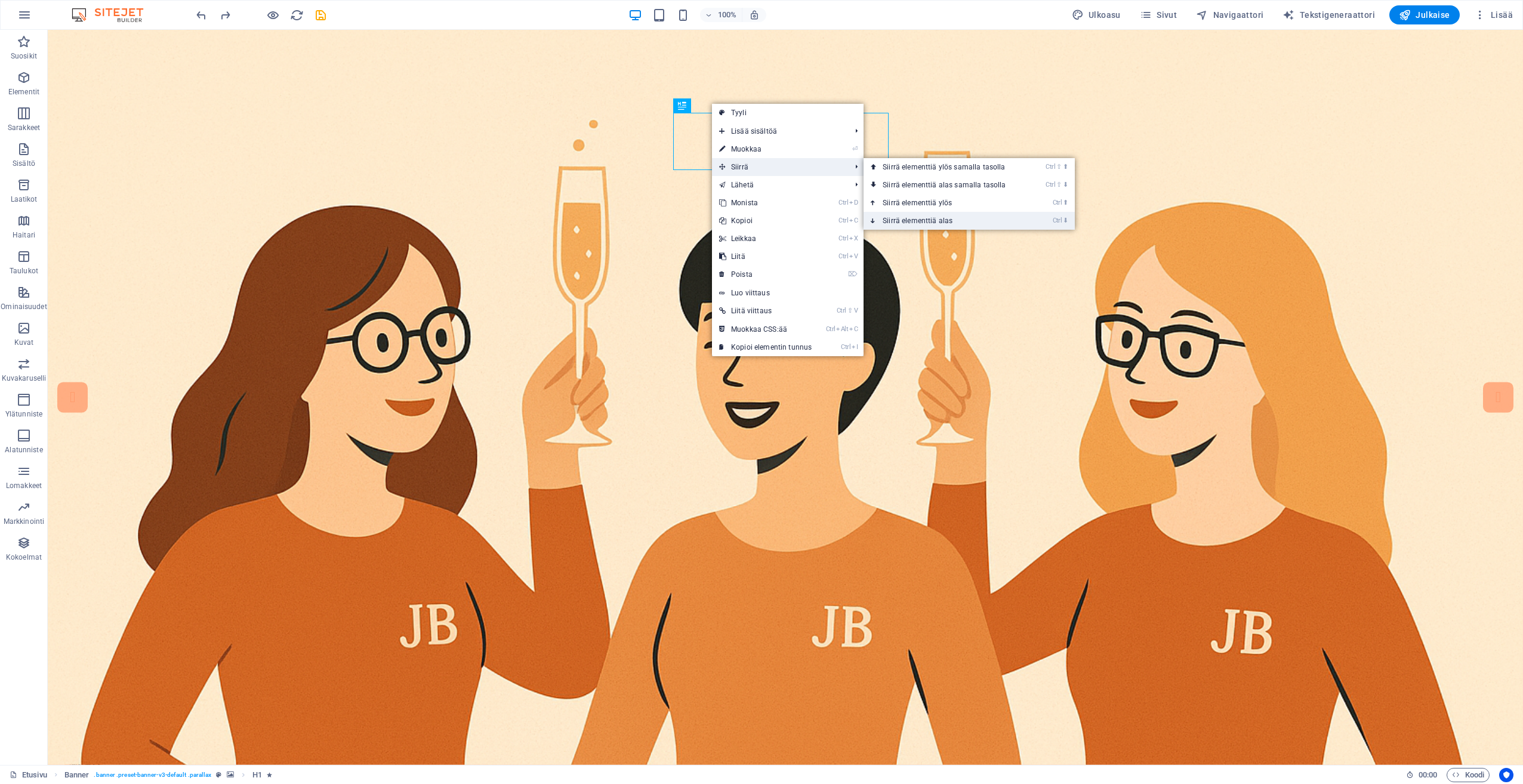
click at [943, 217] on link "Ctrl ⬇ Siirrä elementtiä alas" at bounding box center [947, 221] width 166 height 18
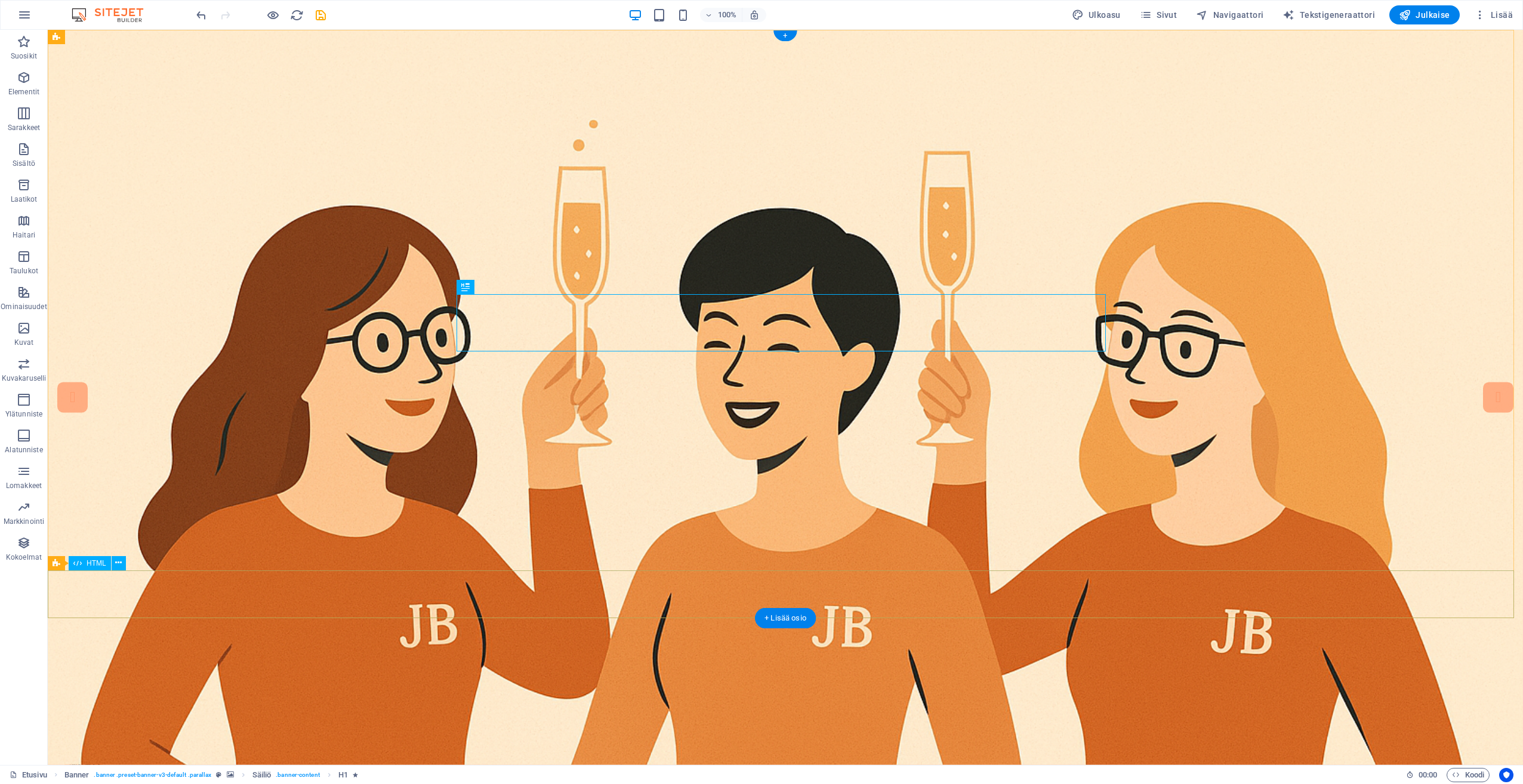
click at [132, 71] on figure at bounding box center [785, 397] width 1475 height 735
click at [112, 86] on figure at bounding box center [785, 397] width 1475 height 735
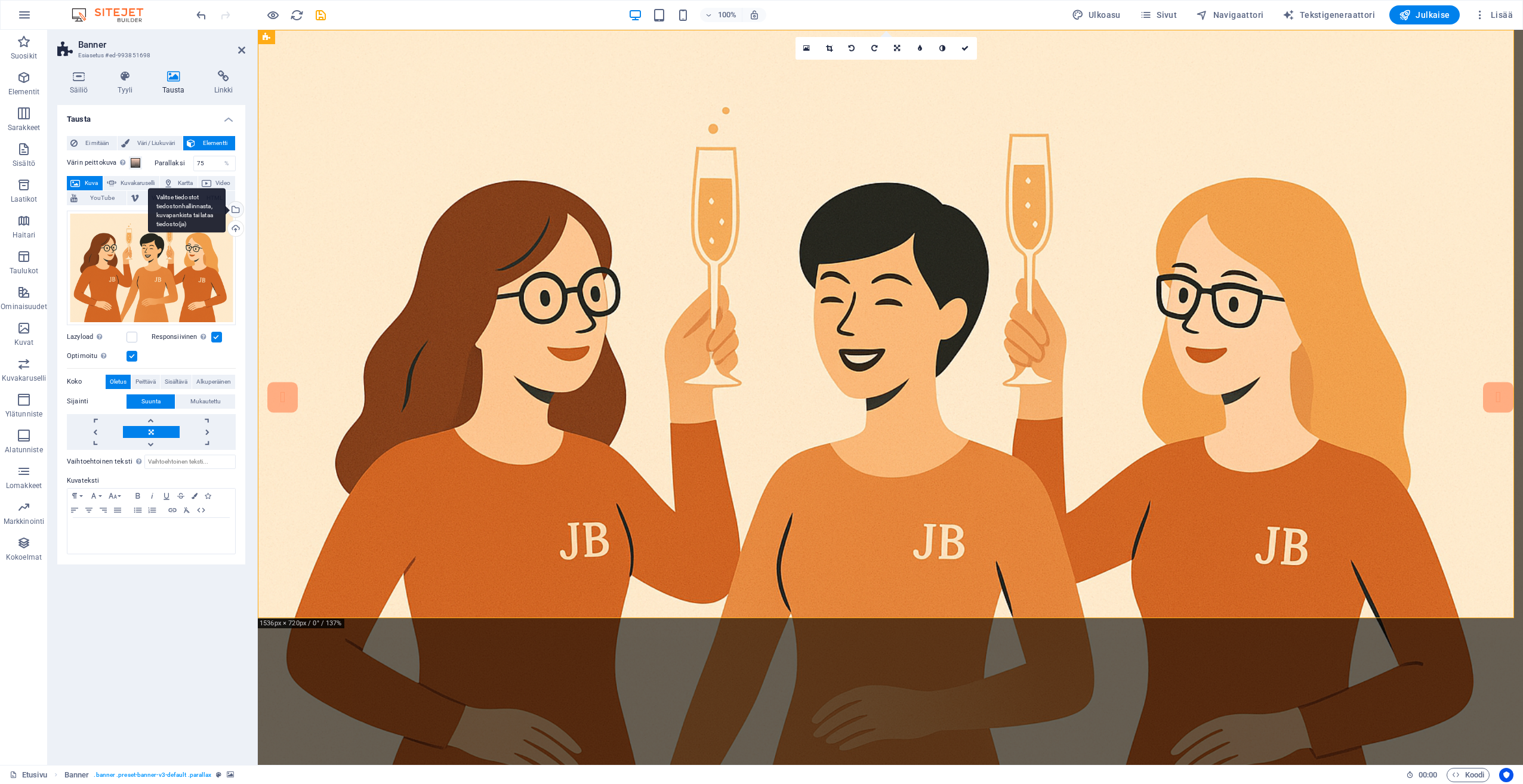
click at [242, 205] on div "Valitse tiedostot tiedostonhallinnasta, kuvapankista tai lataa tiedosto(ja)" at bounding box center [234, 210] width 18 height 18
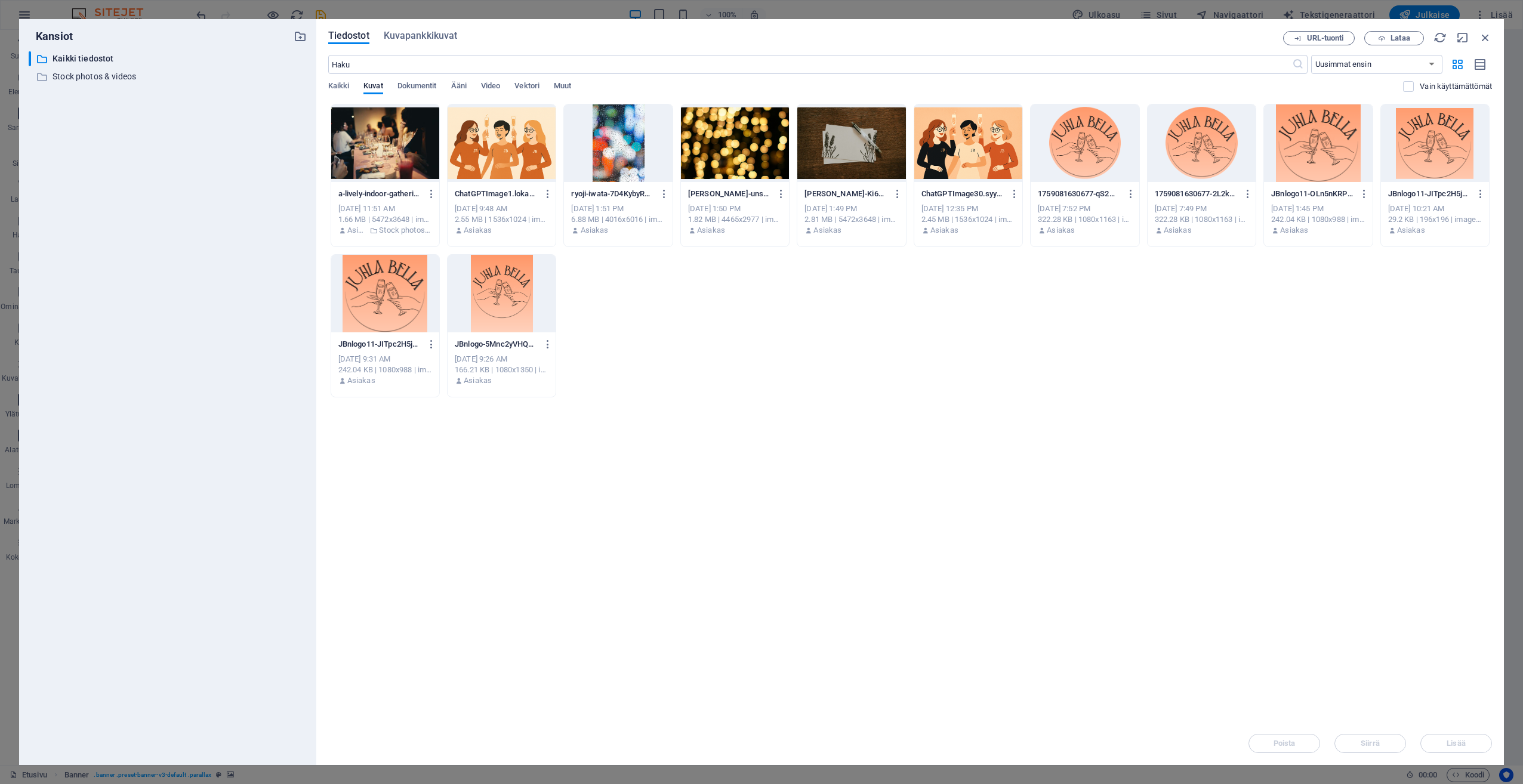
click at [349, 144] on div at bounding box center [385, 143] width 108 height 78
click at [349, 144] on div "1" at bounding box center [385, 143] width 108 height 78
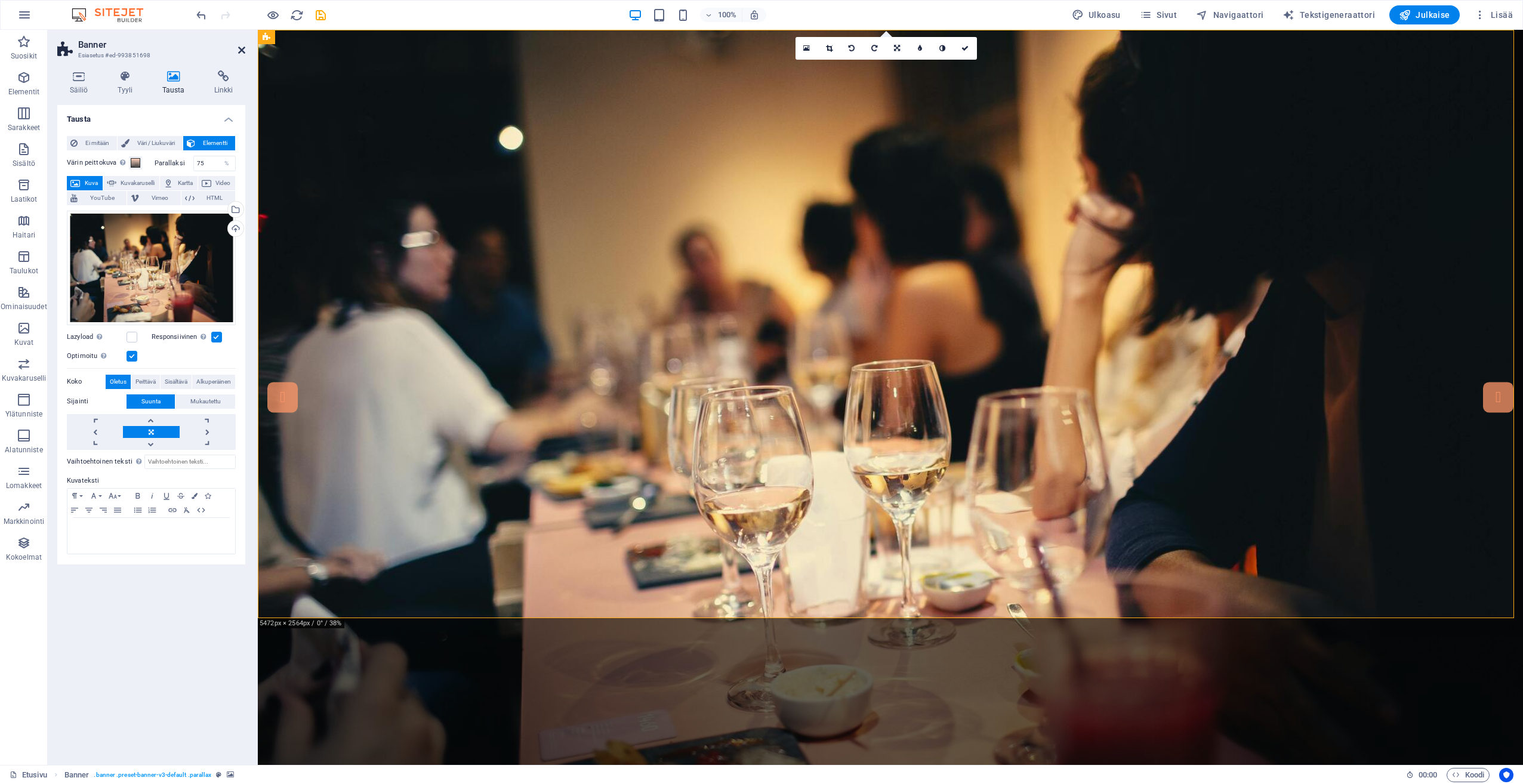
click at [241, 49] on icon at bounding box center [242, 49] width 8 height 9
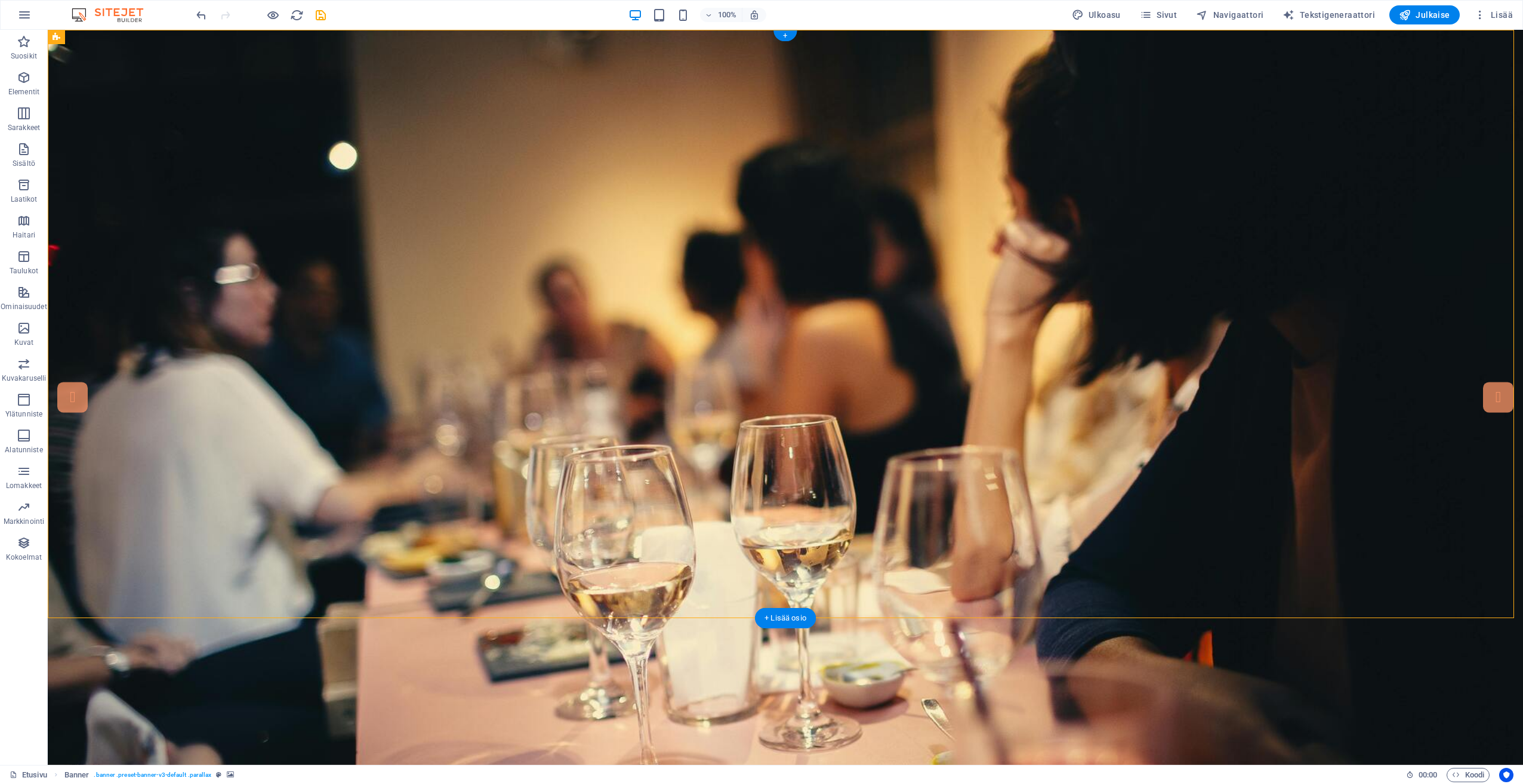
click at [154, 59] on figure at bounding box center [785, 397] width 1475 height 735
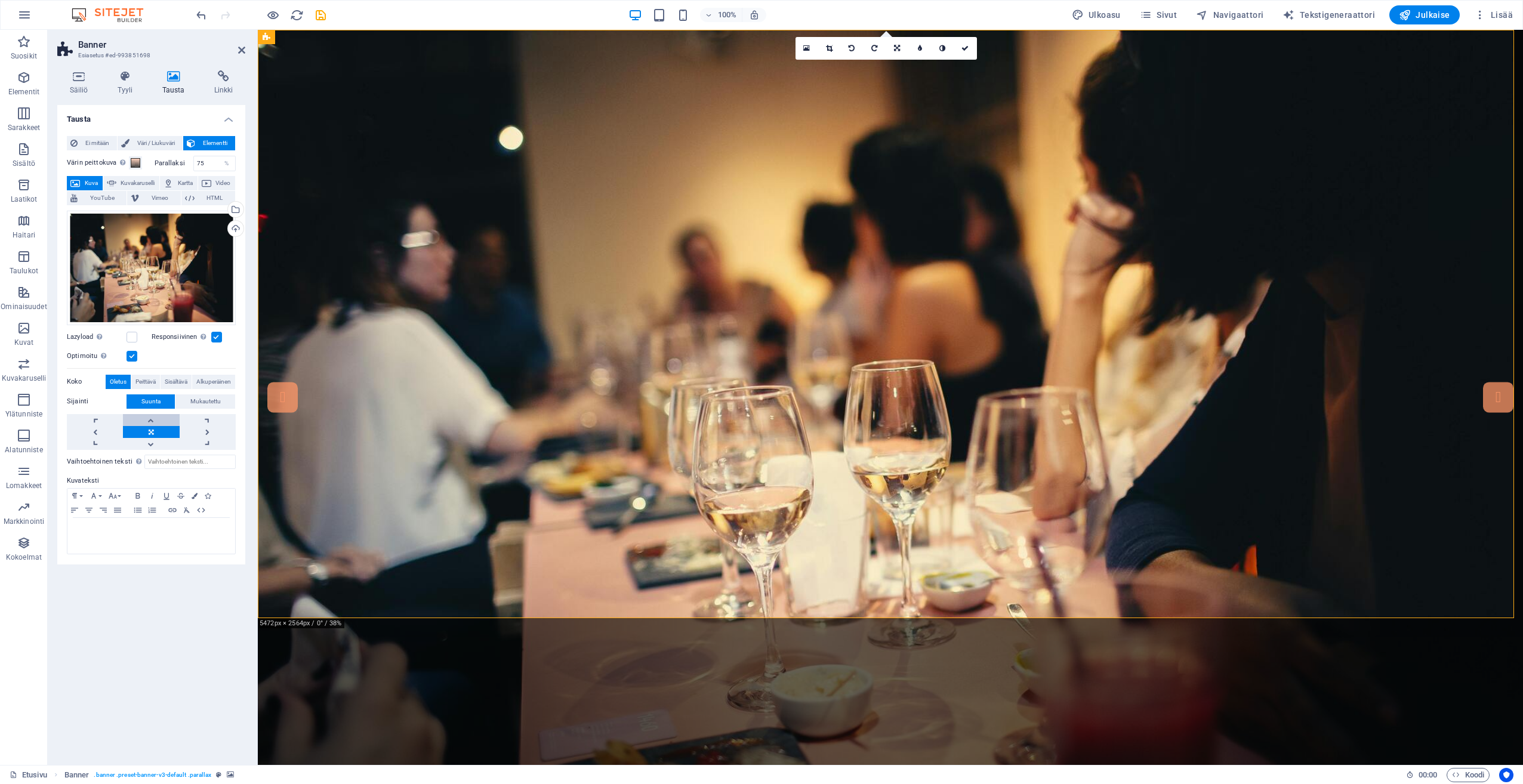
click at [148, 424] on link at bounding box center [151, 420] width 56 height 12
click at [171, 429] on link at bounding box center [151, 432] width 56 height 12
drag, startPoint x: 159, startPoint y: 444, endPoint x: 163, endPoint y: 433, distance: 11.7
click at [159, 444] on link at bounding box center [151, 444] width 56 height 12
click at [164, 423] on link at bounding box center [151, 420] width 56 height 12
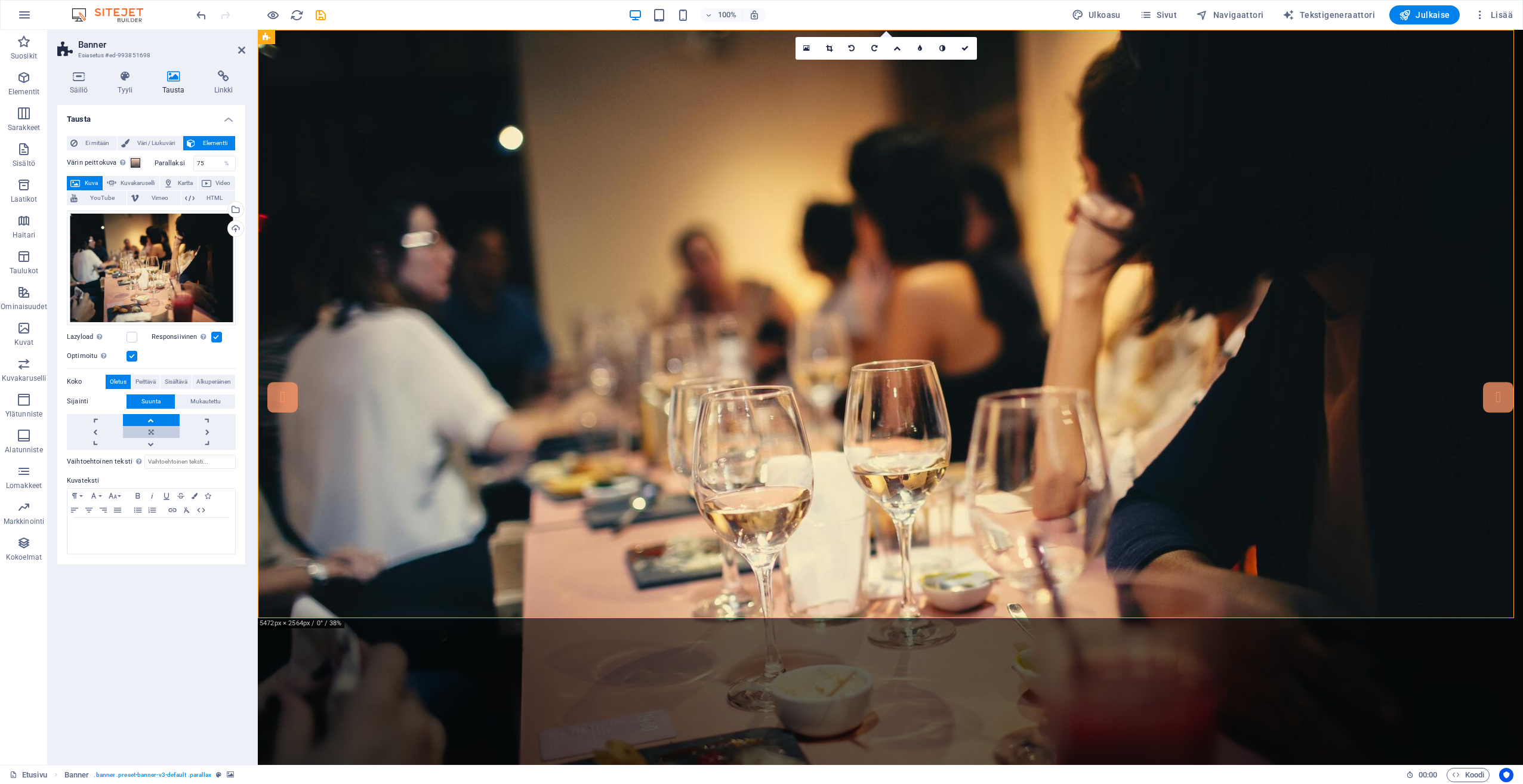
click at [154, 429] on link at bounding box center [151, 432] width 56 height 12
click at [238, 50] on icon at bounding box center [242, 49] width 8 height 9
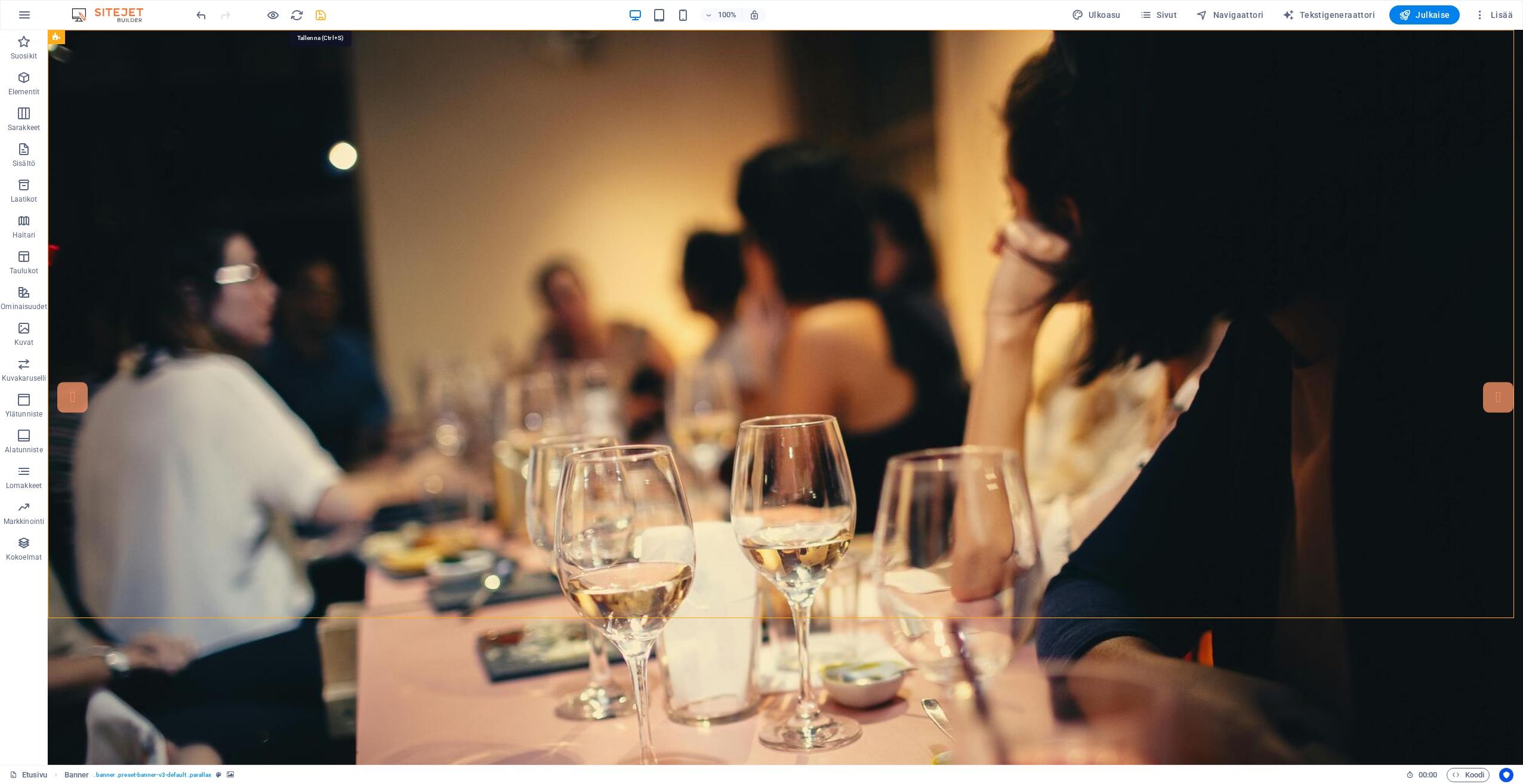
click at [318, 18] on icon "save" at bounding box center [320, 15] width 13 height 13
checkbox input "false"
click at [272, 56] on figure at bounding box center [785, 397] width 1475 height 735
click at [239, 63] on figure at bounding box center [785, 397] width 1475 height 735
click at [178, 68] on figure at bounding box center [785, 397] width 1475 height 735
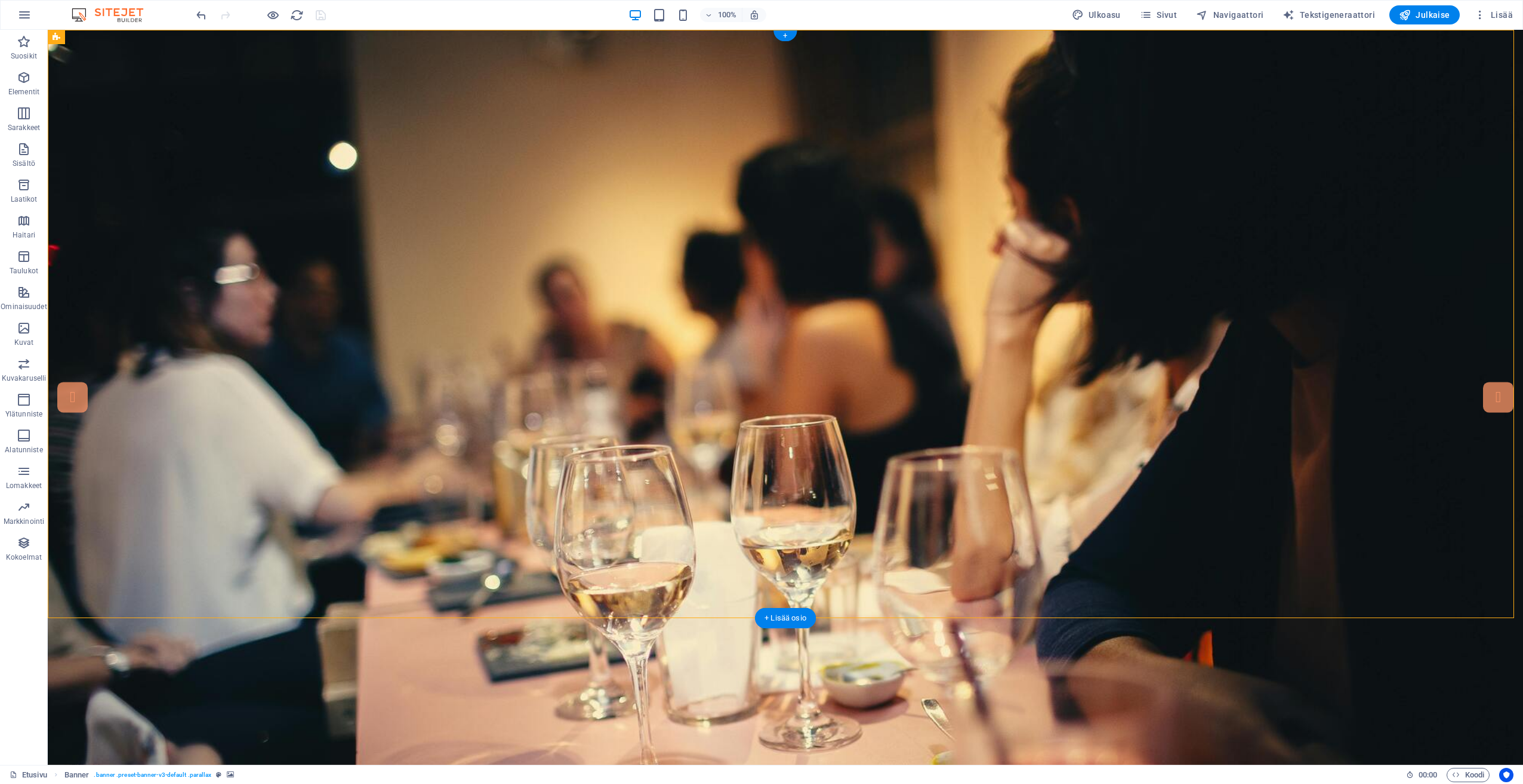
click at [178, 68] on figure at bounding box center [785, 397] width 1475 height 735
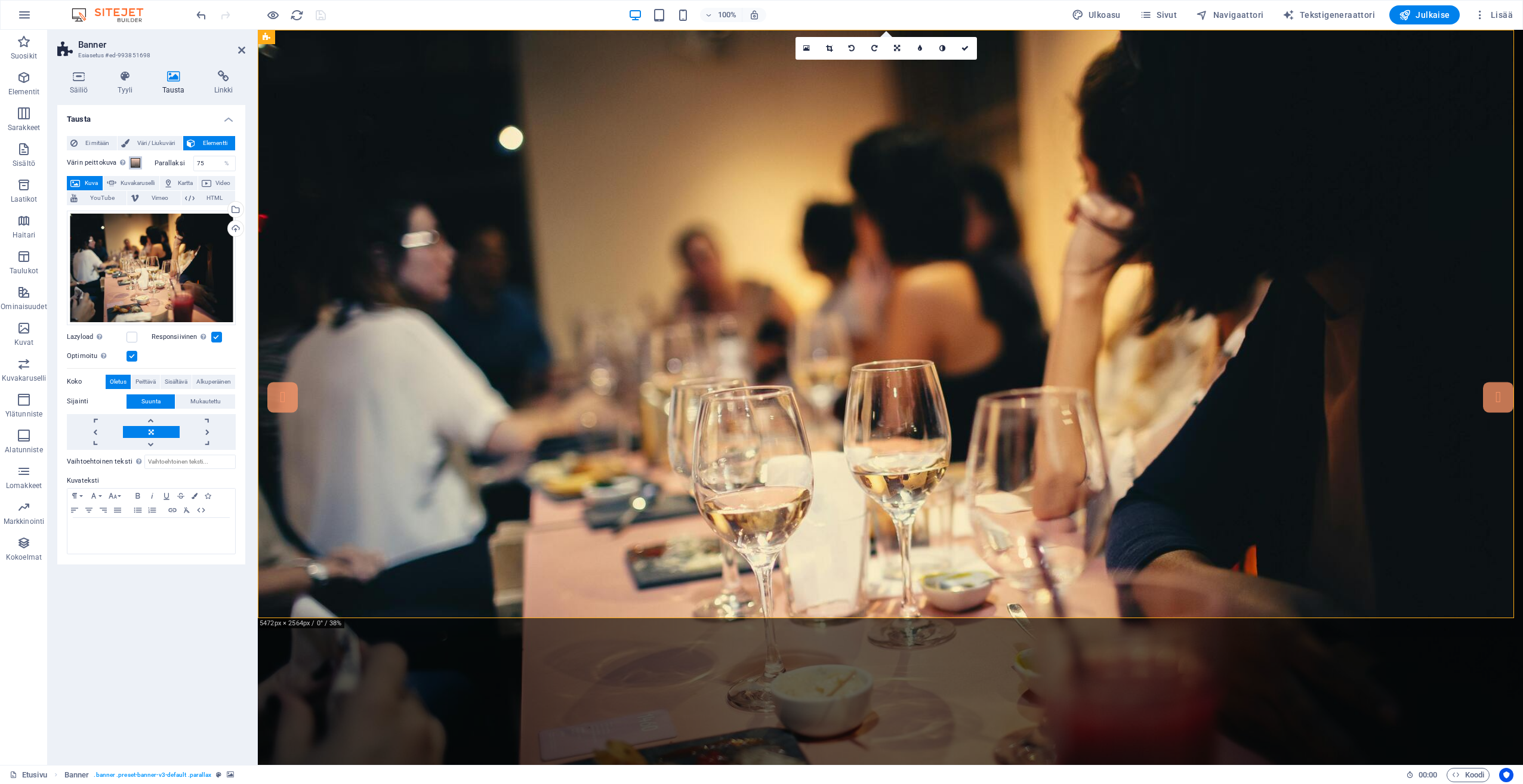
click at [132, 164] on span at bounding box center [135, 163] width 9 height 9
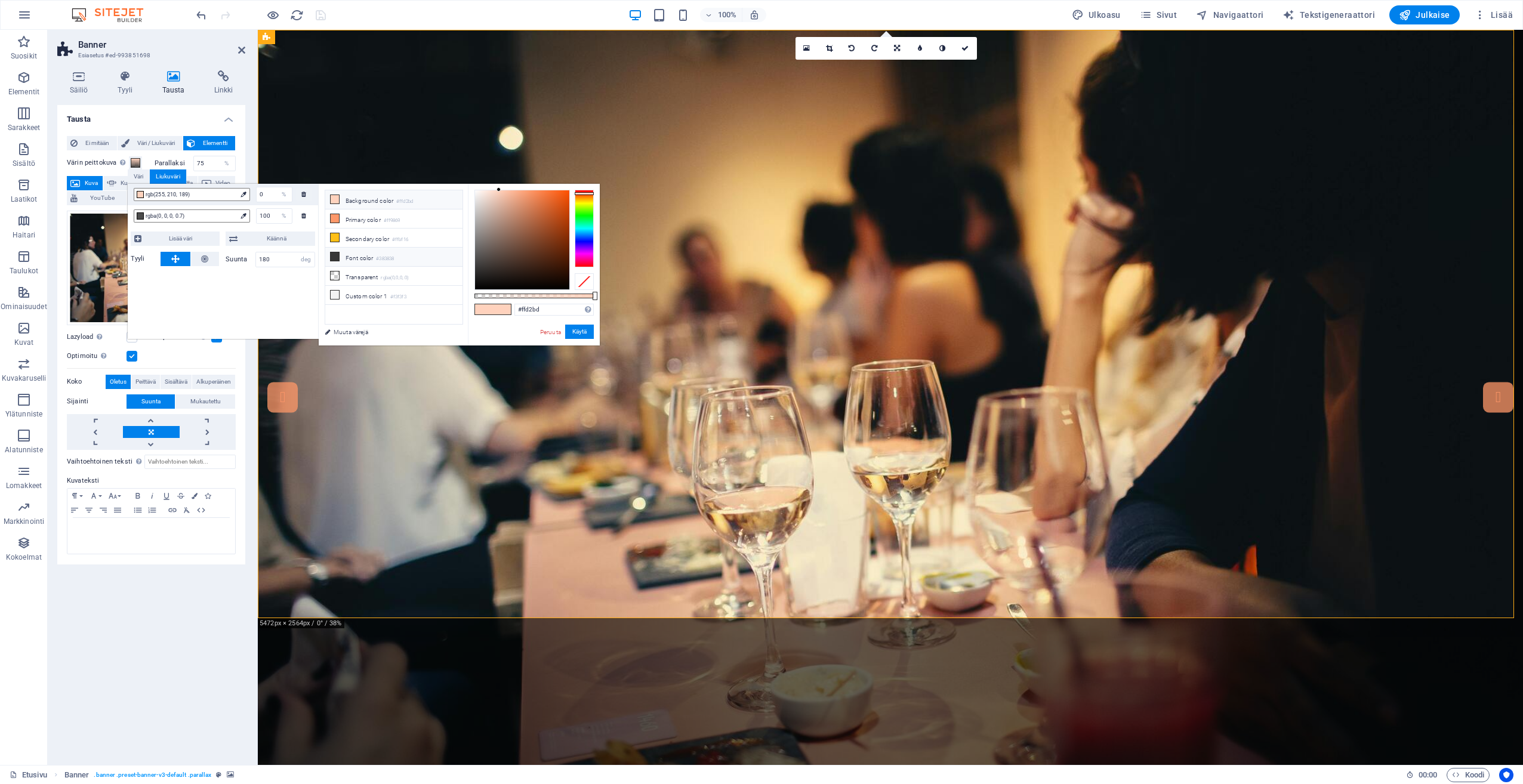
click at [351, 251] on li "Font color #383838" at bounding box center [394, 257] width 138 height 19
type input "rgba(56, 56, 56, 0.586)"
drag, startPoint x: 570, startPoint y: 293, endPoint x: 544, endPoint y: 293, distance: 26.0
click at [544, 293] on div at bounding box center [534, 296] width 119 height 5
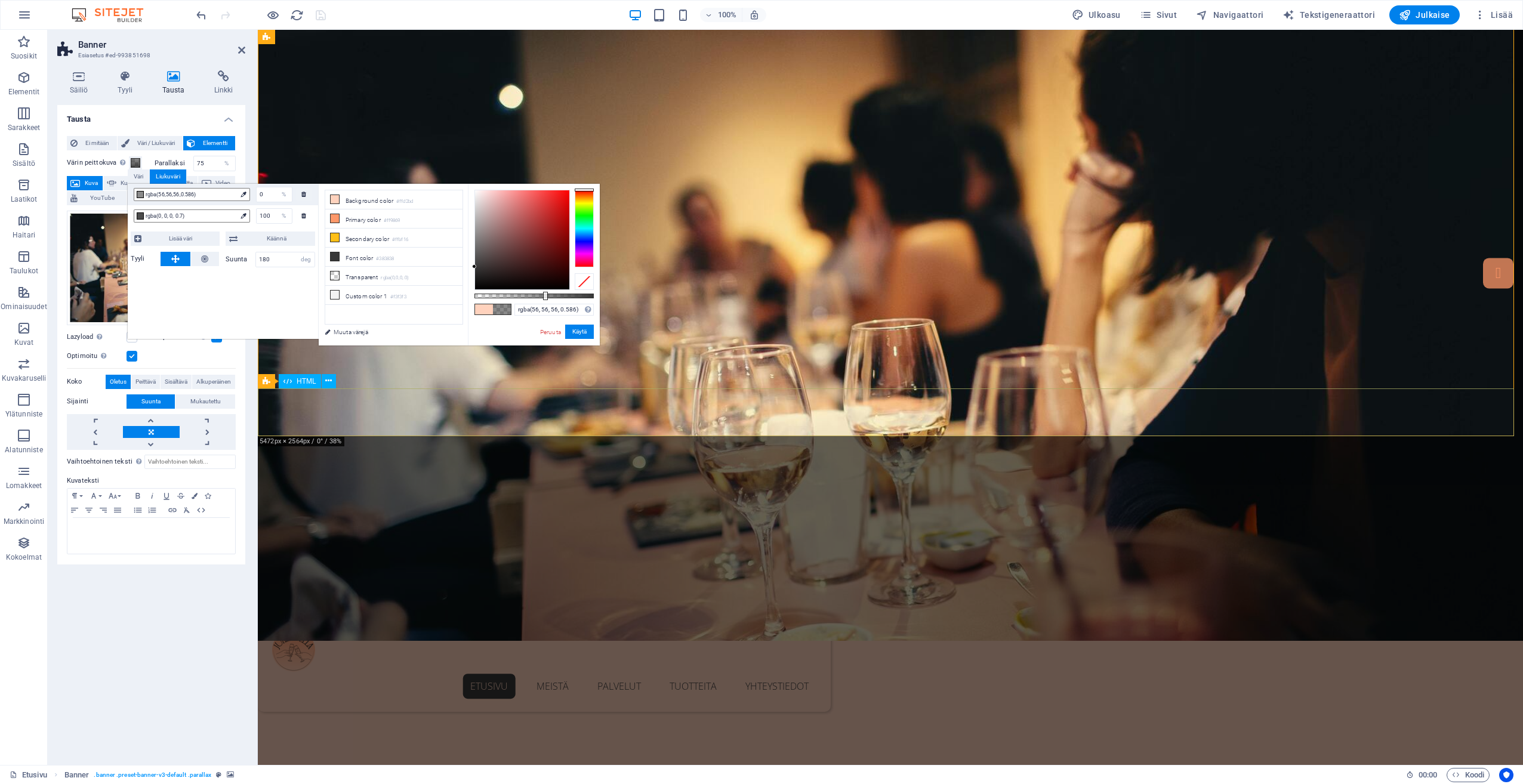
scroll to position [119, 0]
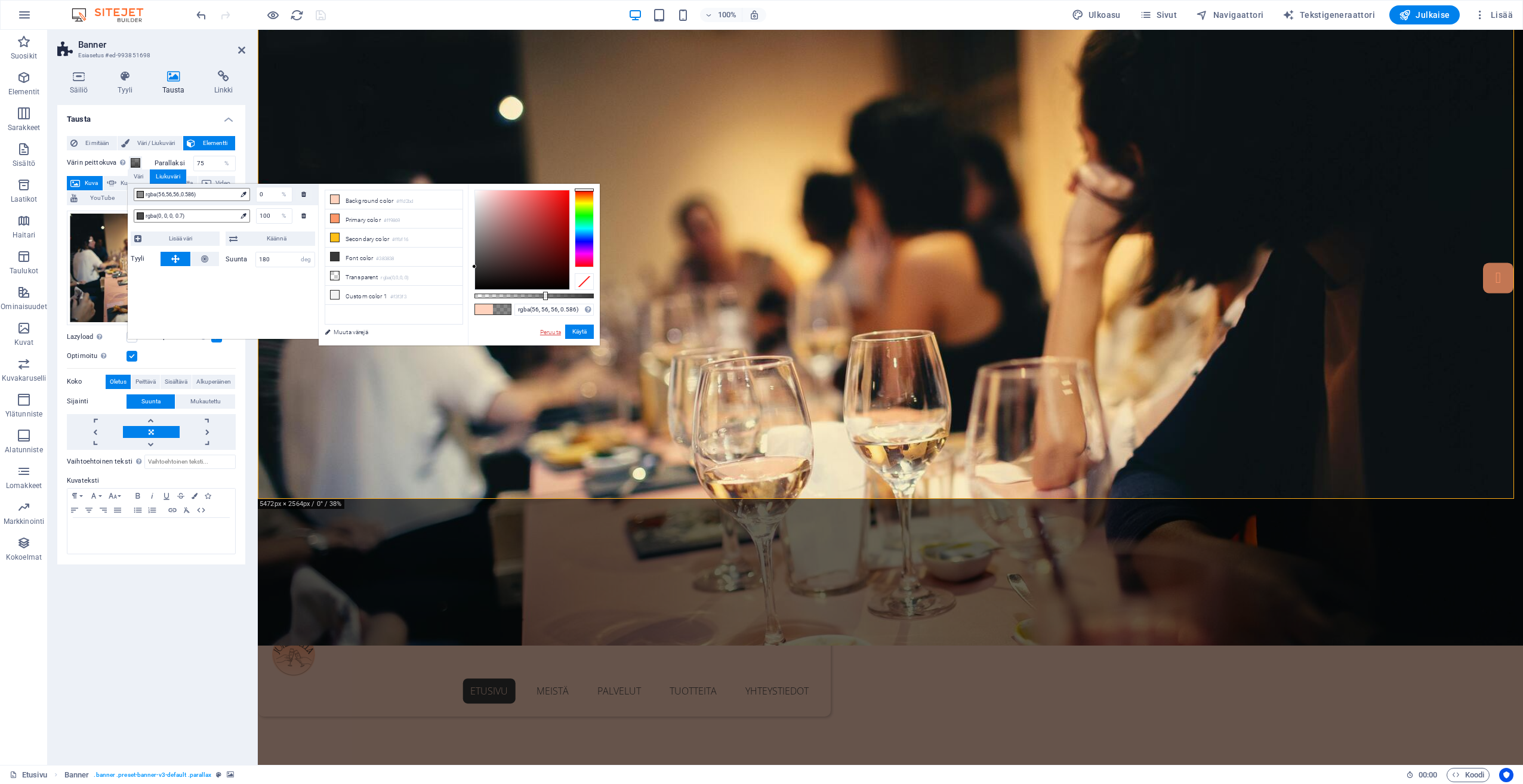
click at [543, 335] on link "Peruuta" at bounding box center [551, 332] width 23 height 9
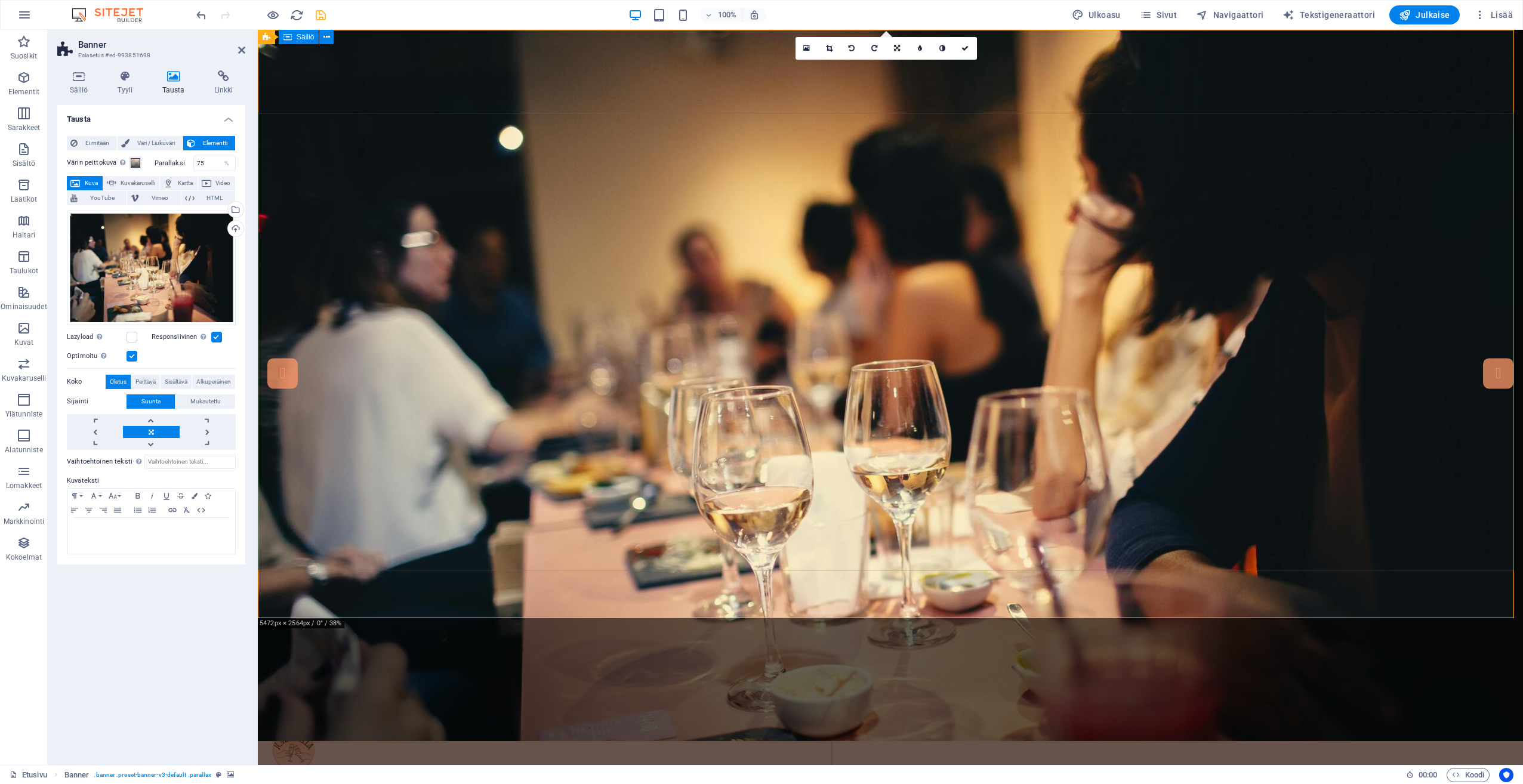
scroll to position [0, 0]
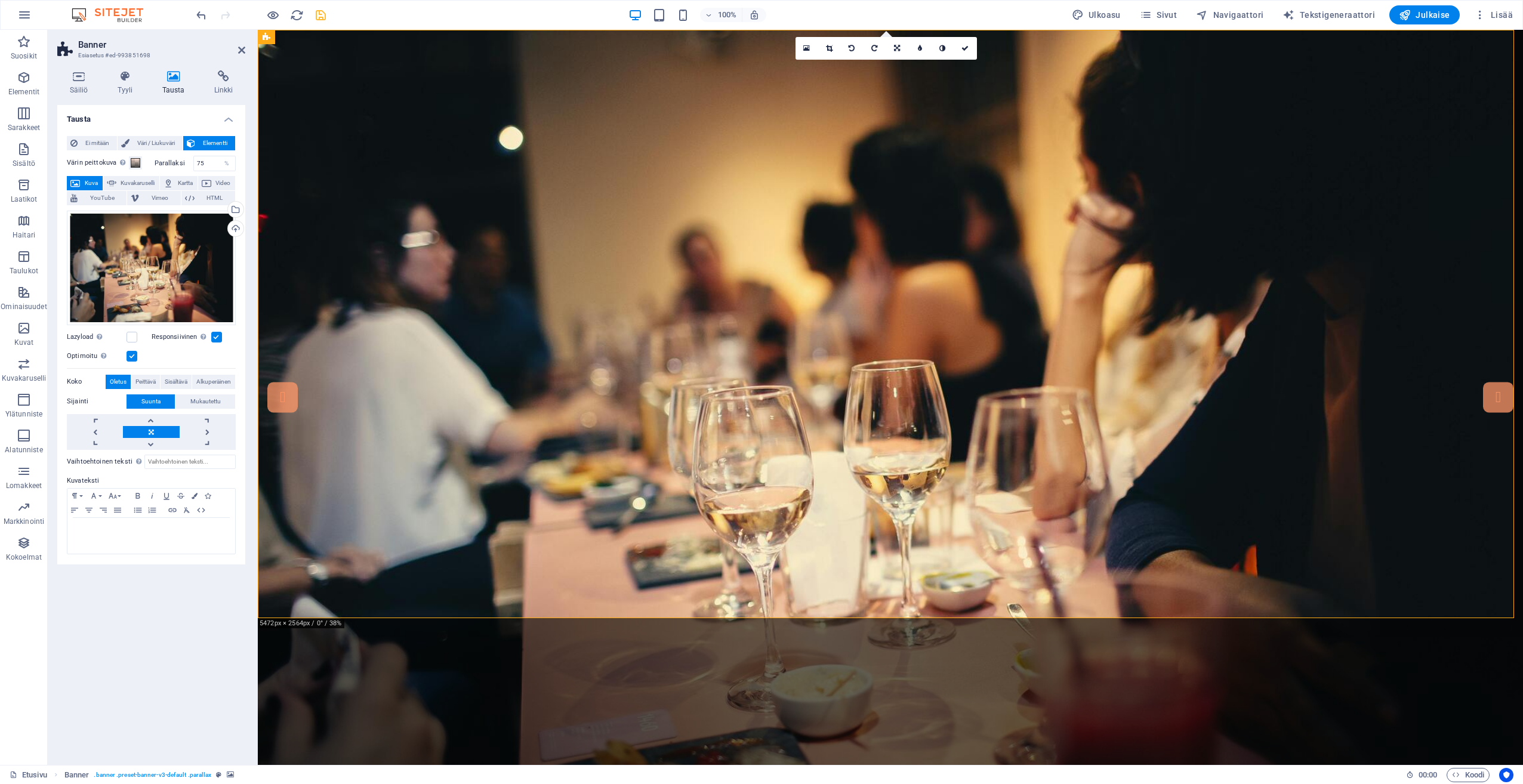
click at [245, 56] on aside "Banner Esiasetus #ed-993851698 Säiliö Tyyli Tausta Linkki Koko Korkeus Oletus p…" at bounding box center [153, 397] width 210 height 735
click at [240, 53] on icon at bounding box center [242, 49] width 8 height 9
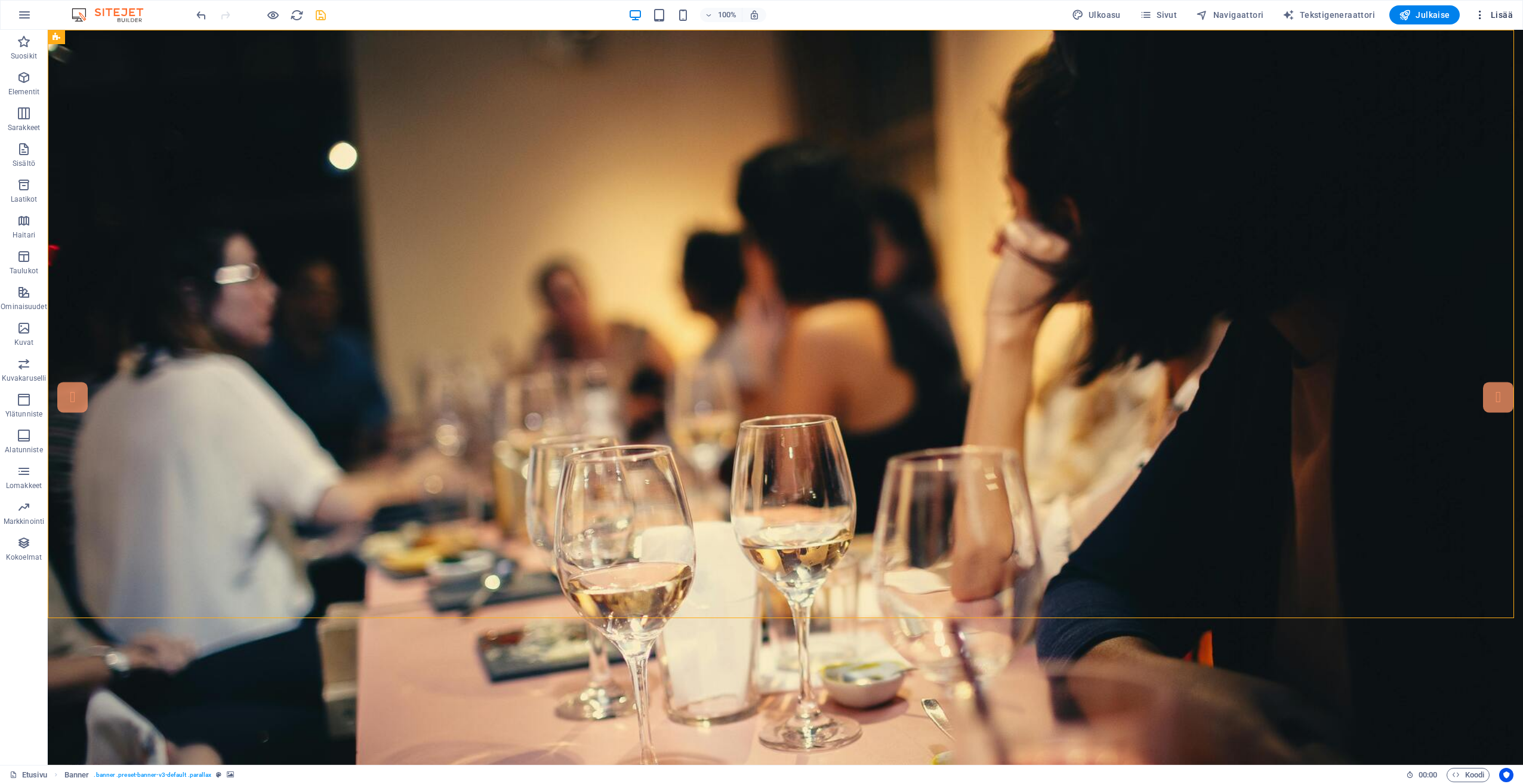
click at [1500, 6] on button "Lisää" at bounding box center [1494, 14] width 49 height 19
